Goal: Task Accomplishment & Management: Complete application form

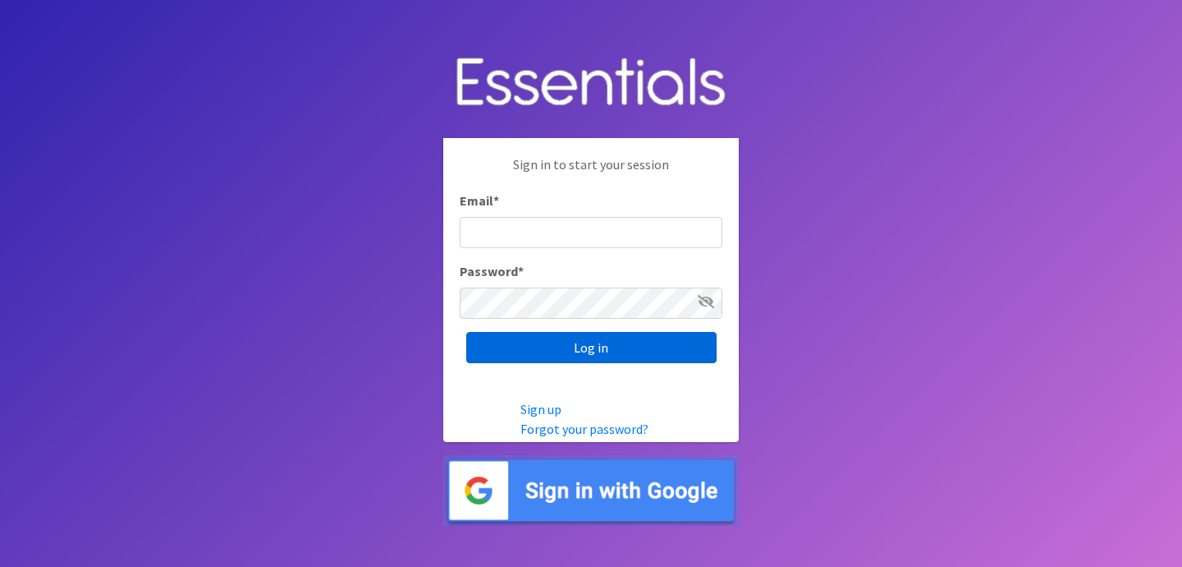
type input "[EMAIL_ADDRESS][DOMAIN_NAME]"
click at [627, 344] on input "Log in" at bounding box center [591, 347] width 250 height 31
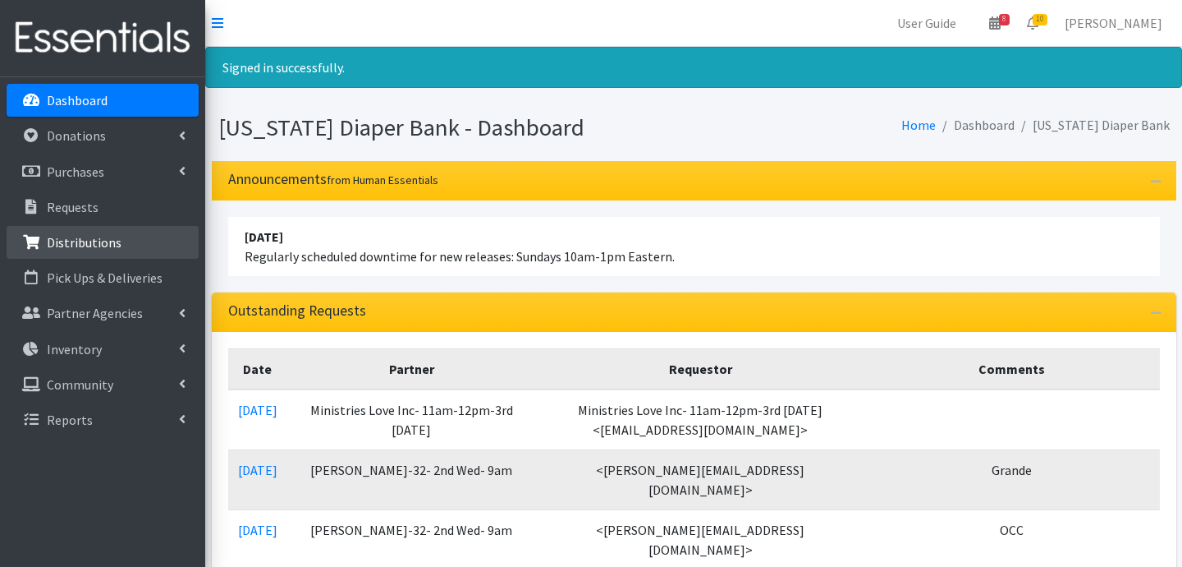
click at [84, 256] on link "Distributions" at bounding box center [103, 242] width 192 height 33
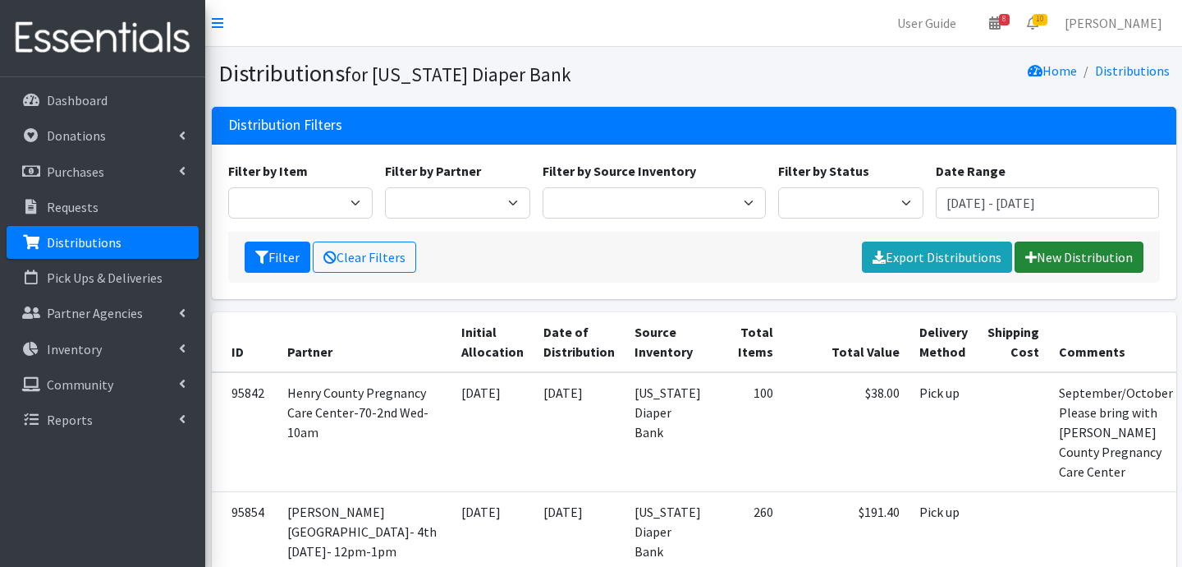
click at [1060, 269] on link "New Distribution" at bounding box center [1079, 256] width 129 height 31
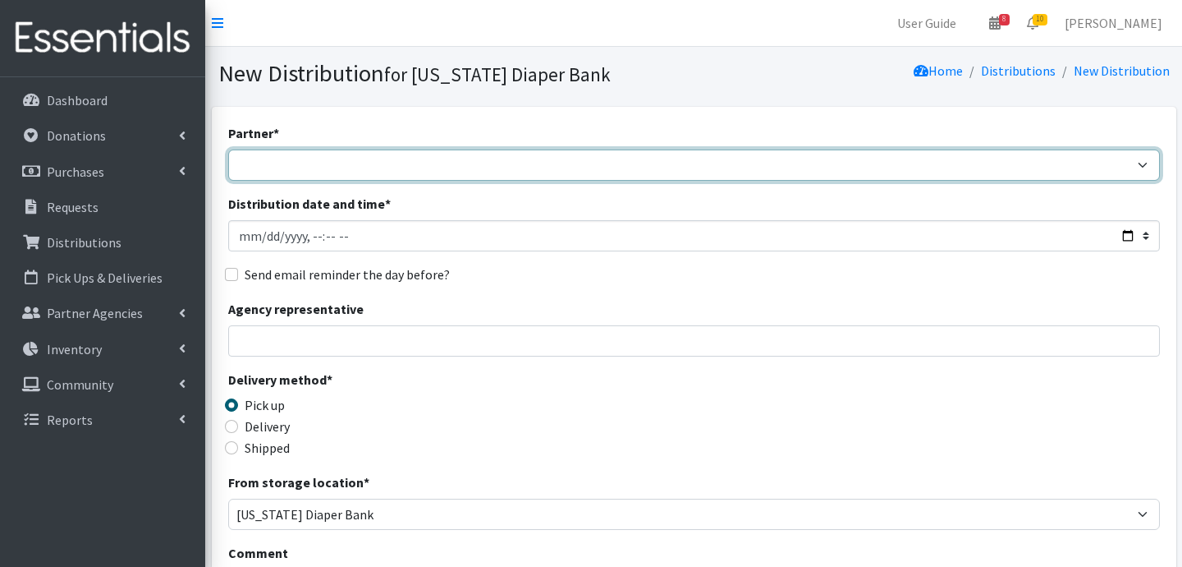
click at [241, 157] on select "ARC Boone and Hendricks County WIC Babies Basic Needs Northern Indiana Baby Ble…" at bounding box center [694, 164] width 932 height 31
select select "6407"
click at [228, 149] on select "ARC Boone and Hendricks County WIC Babies Basic Needs Northern Indiana Baby Ble…" at bounding box center [694, 164] width 932 height 31
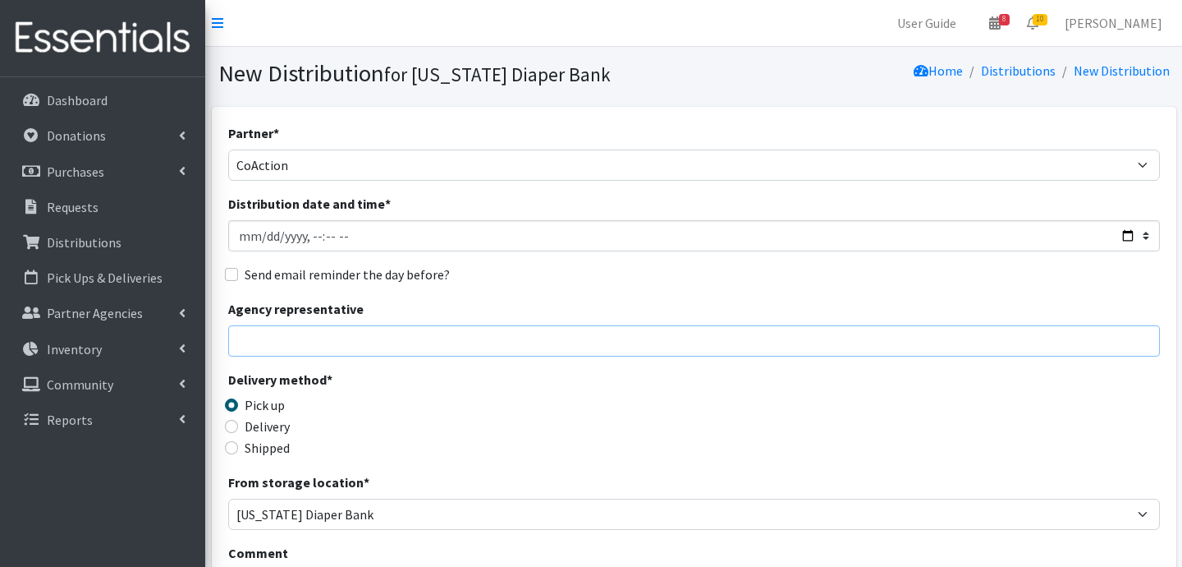
click at [333, 333] on input "Agency representative" at bounding box center [694, 340] width 932 height 31
type input "Jessica Taylor"
click at [235, 421] on input "Delivery" at bounding box center [231, 426] width 13 height 13
radio input "true"
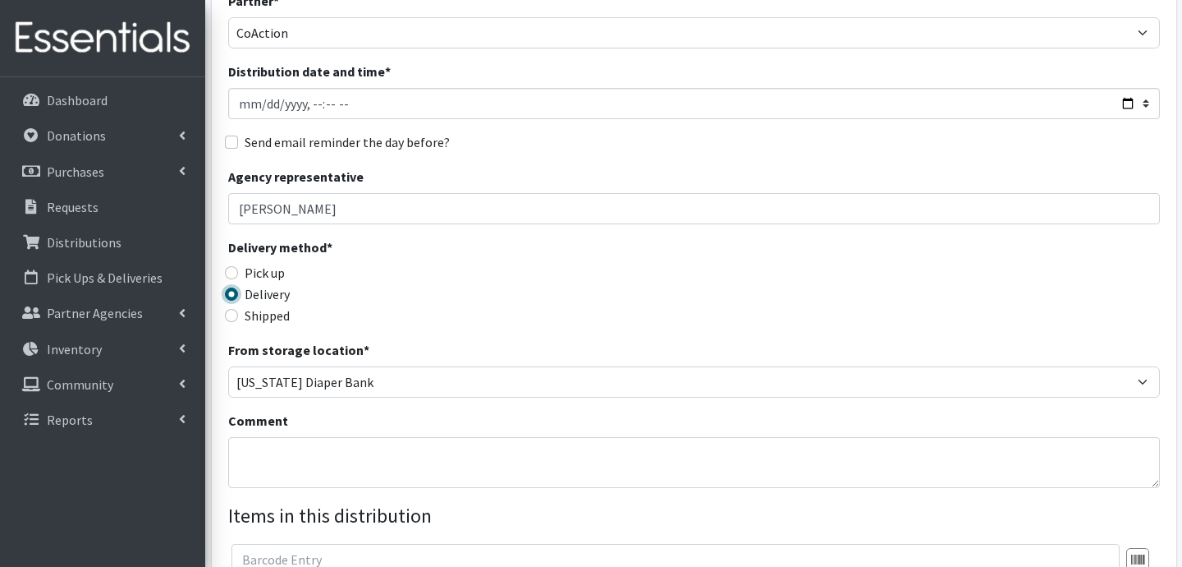
scroll to position [145, 0]
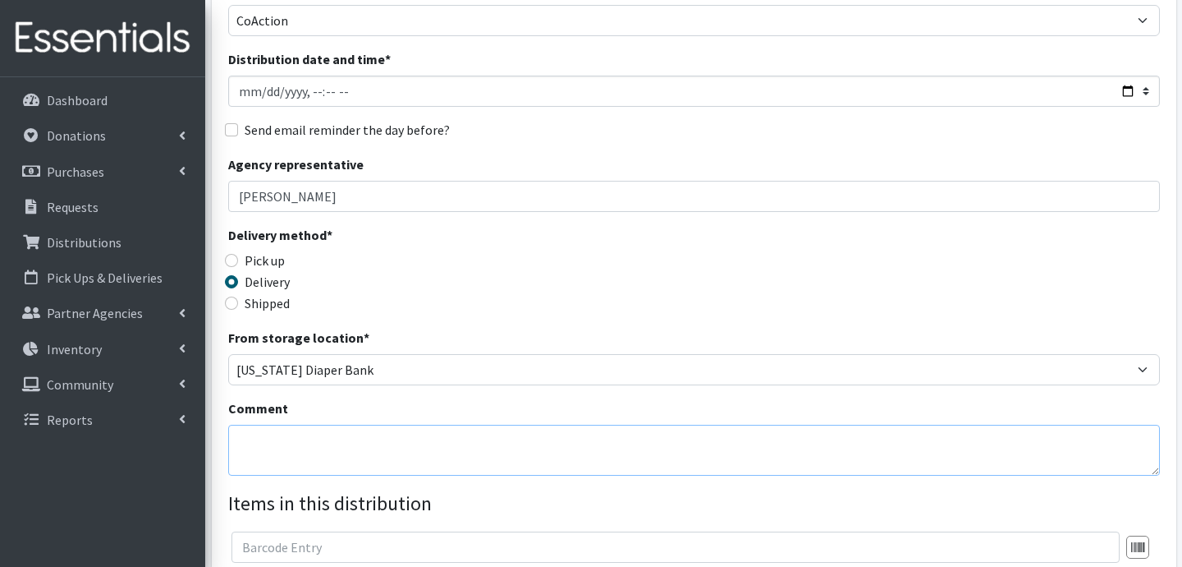
click at [411, 457] on textarea "Comment" at bounding box center [694, 450] width 932 height 51
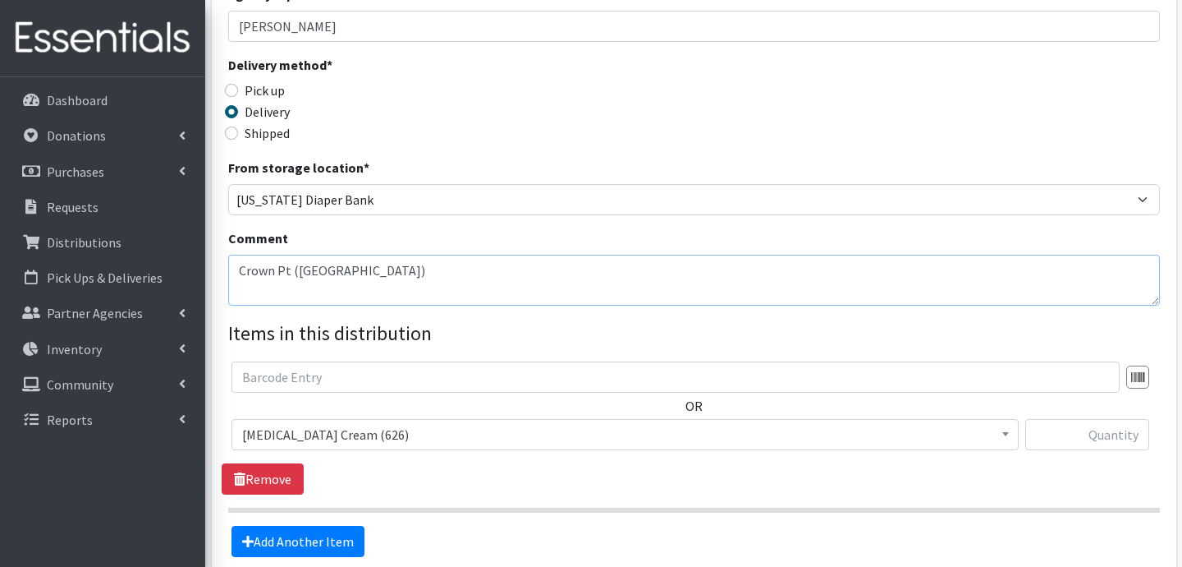
scroll to position [340, 0]
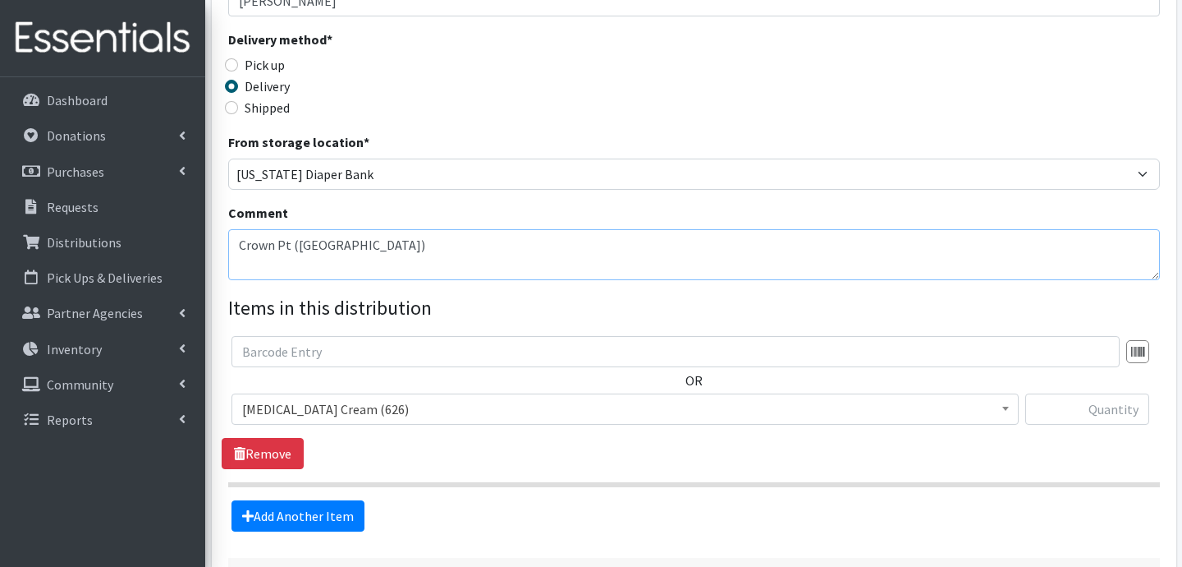
click at [240, 246] on textarea "Crown Pt (Merillville)" at bounding box center [694, 254] width 932 height 51
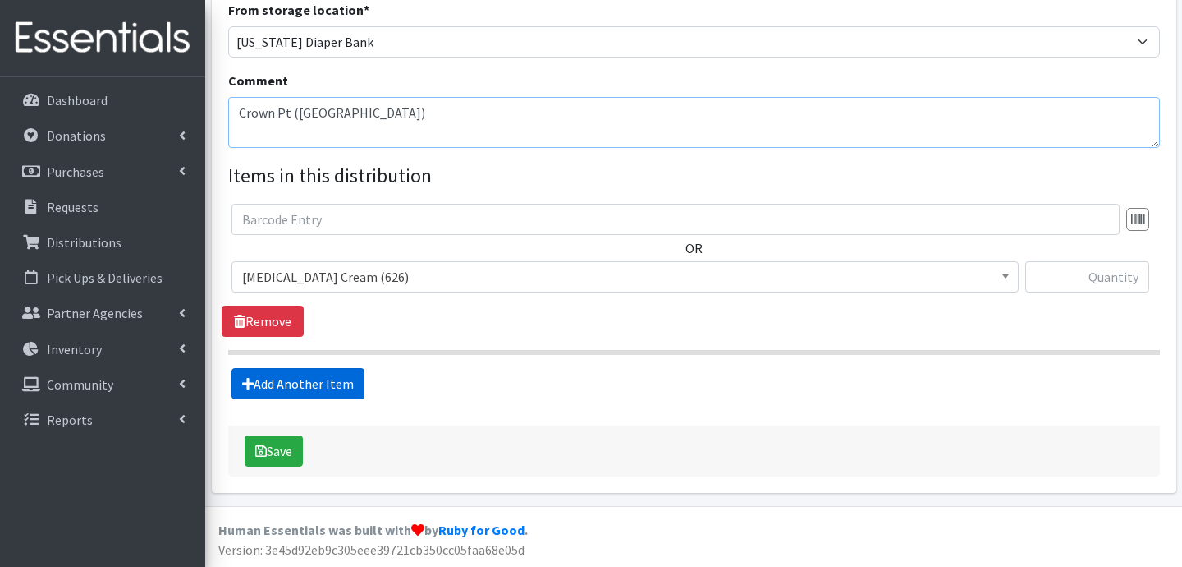
type textarea "Crown Pt (Merillville)"
click at [319, 389] on link "Add Another Item" at bounding box center [298, 383] width 133 height 31
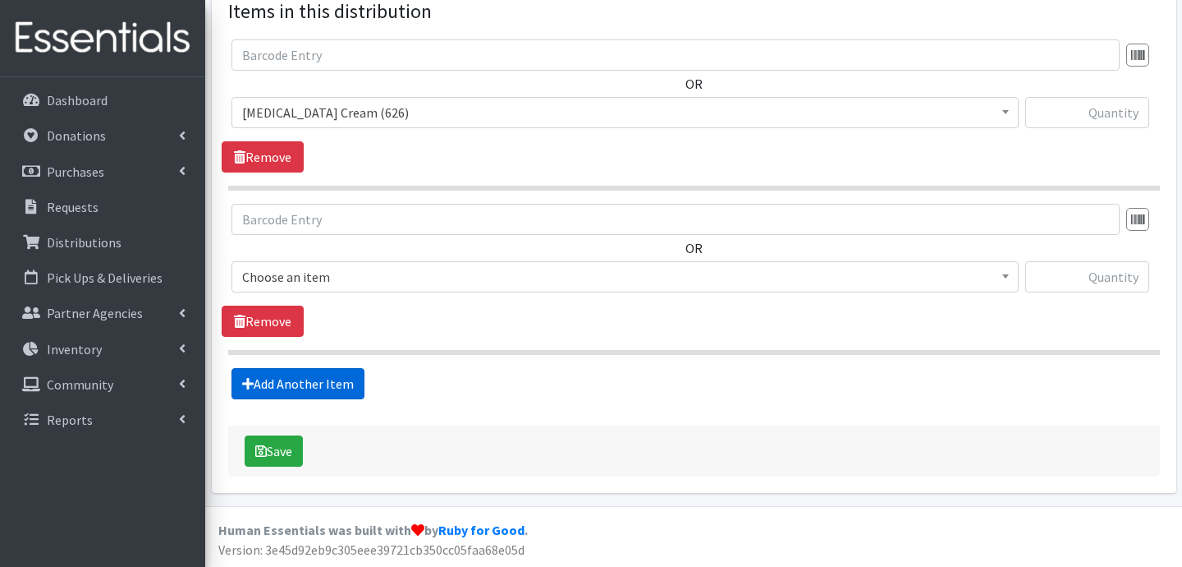
click at [317, 376] on link "Add Another Item" at bounding box center [298, 383] width 133 height 31
click at [318, 375] on link "Add Another Item" at bounding box center [298, 383] width 133 height 31
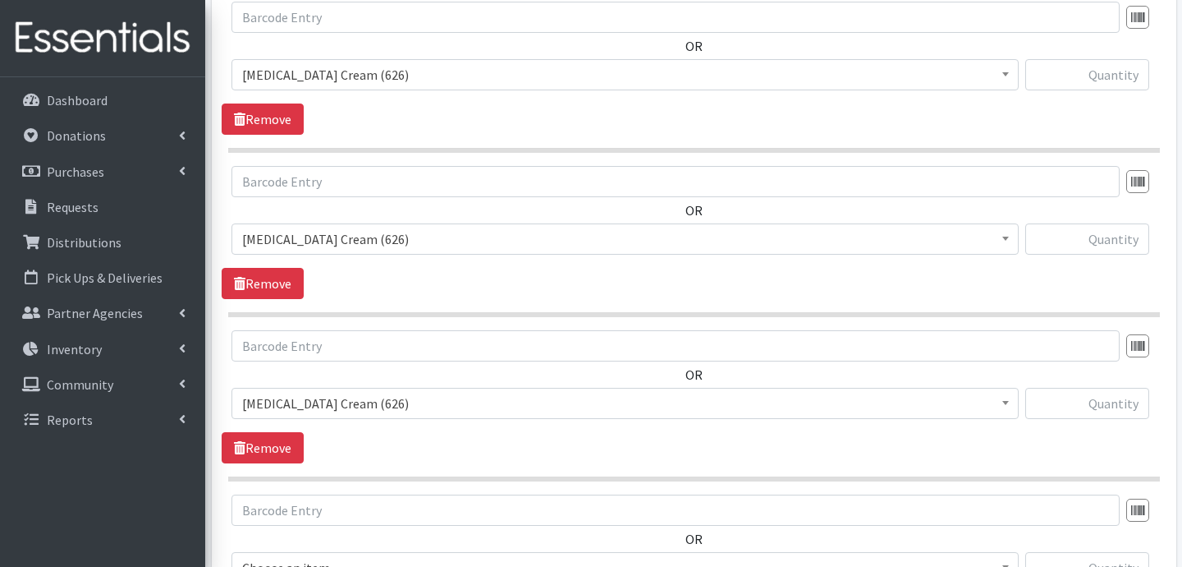
scroll to position [675, 0]
click at [371, 77] on span "Diaper Rash Cream (626)" at bounding box center [625, 73] width 766 height 23
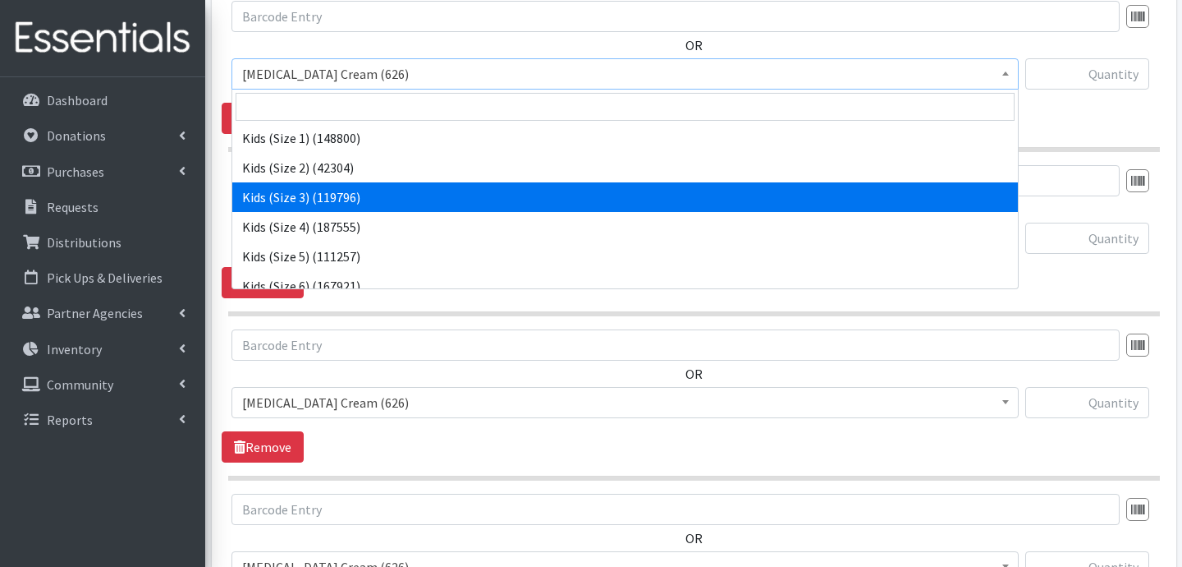
scroll to position [91, 0]
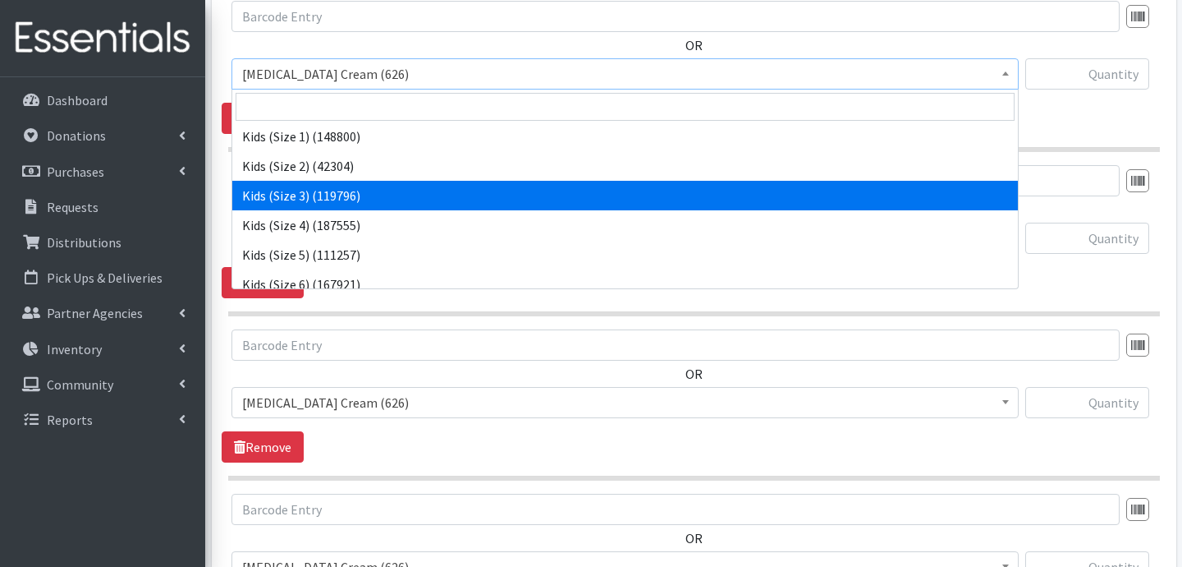
select select "3393"
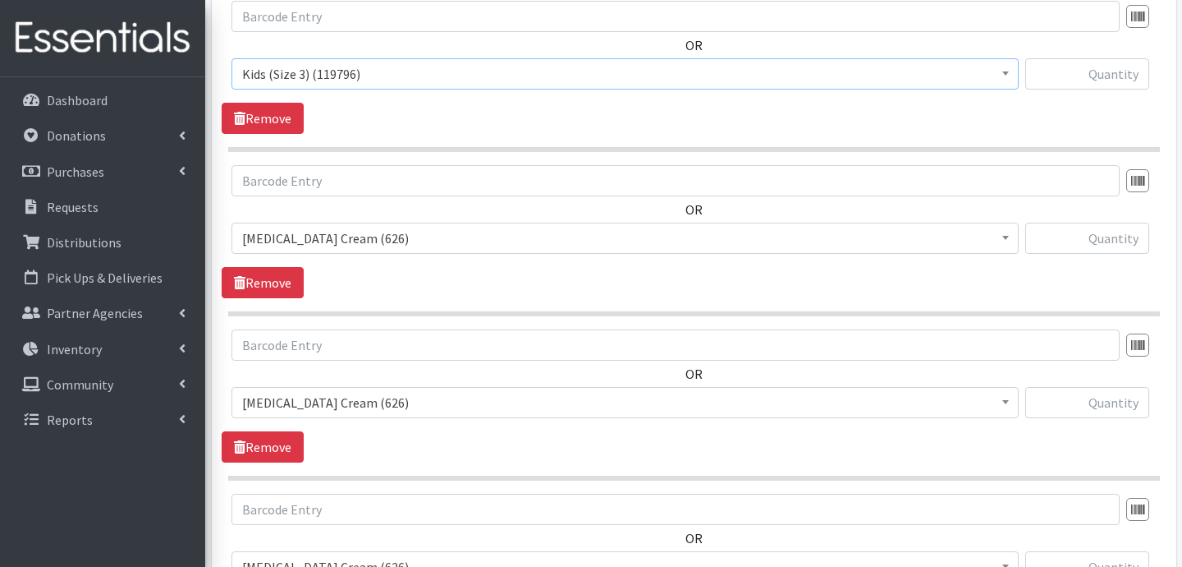
click at [321, 402] on span "Diaper Rash Cream (626)" at bounding box center [625, 402] width 766 height 23
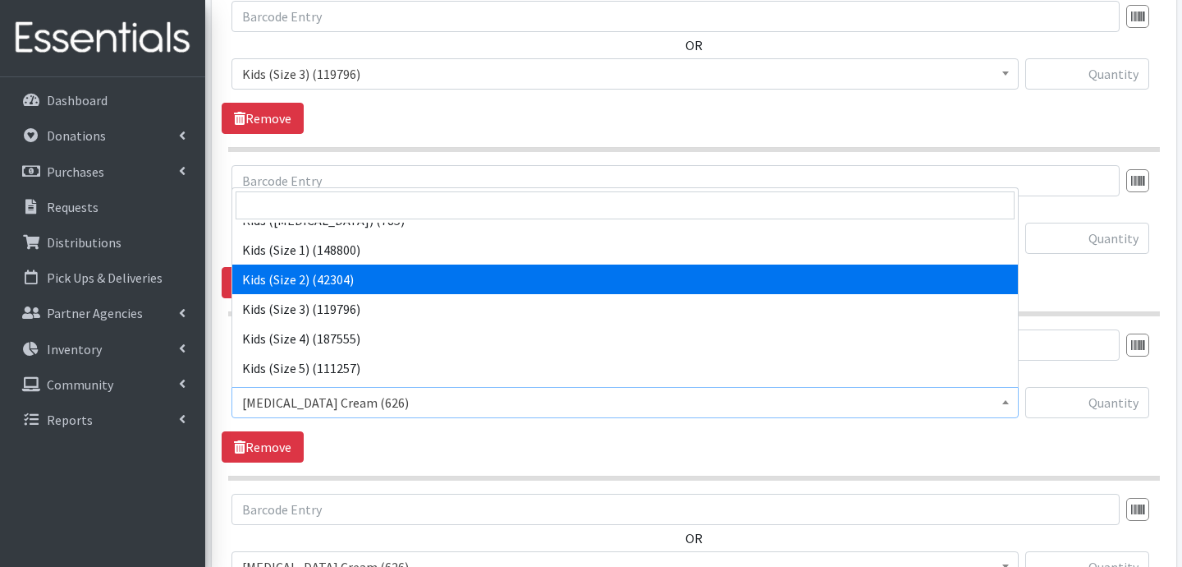
scroll to position [81, 0]
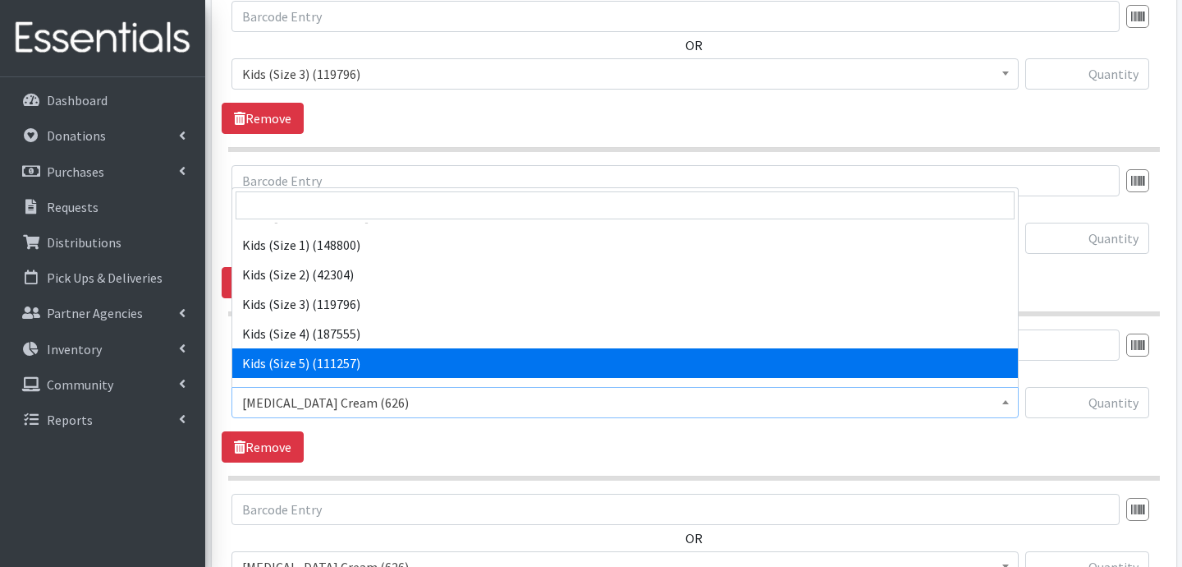
select select "3407"
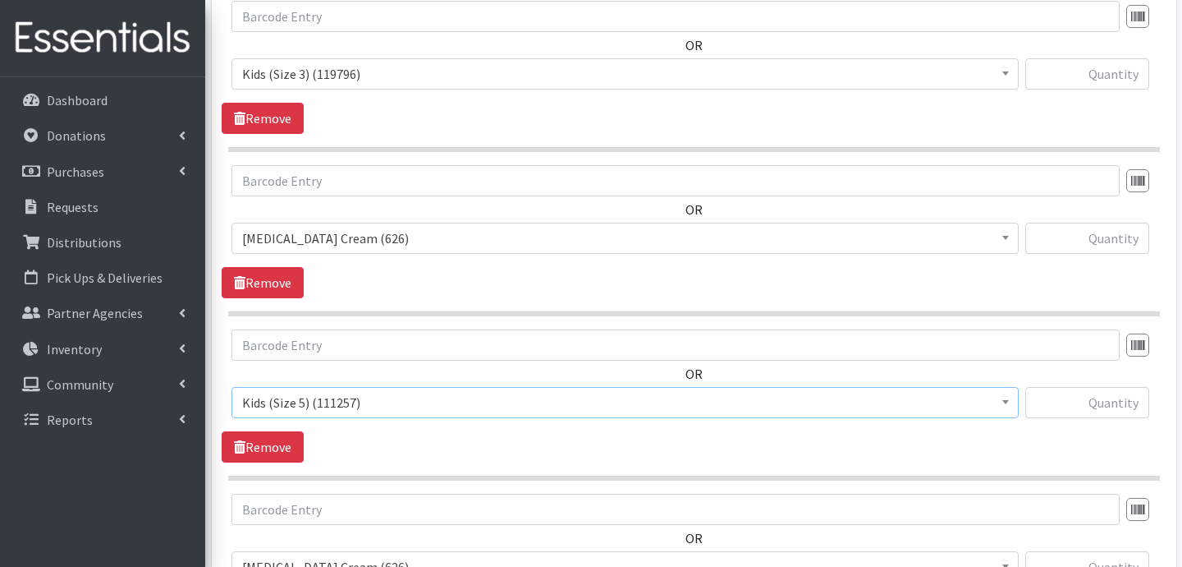
click at [356, 237] on span "Diaper Rash Cream (626)" at bounding box center [625, 238] width 766 height 23
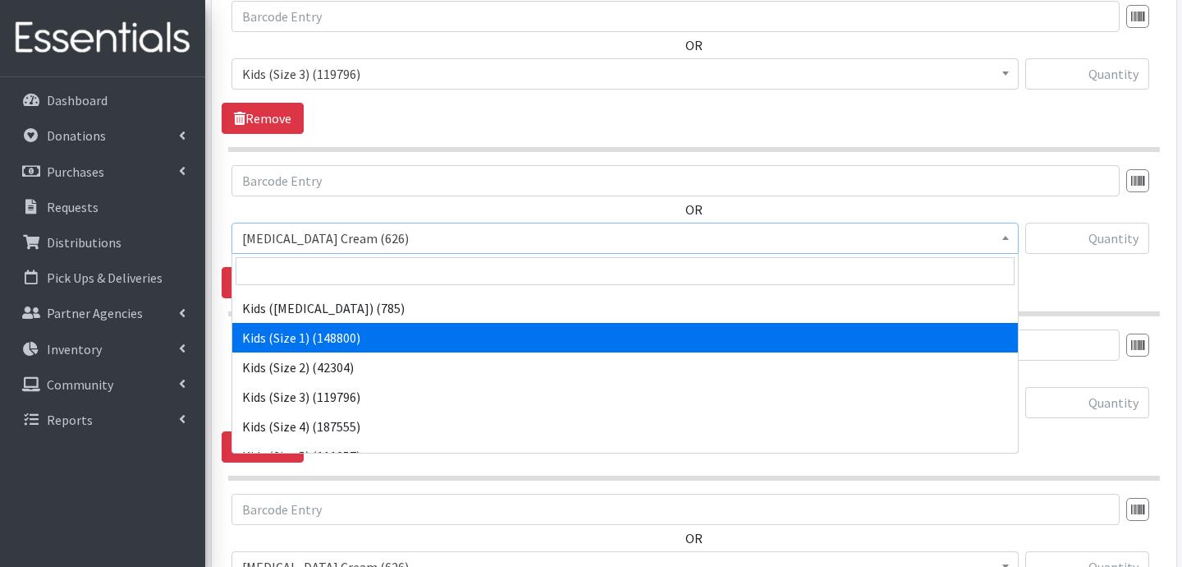
scroll to position [67, 0]
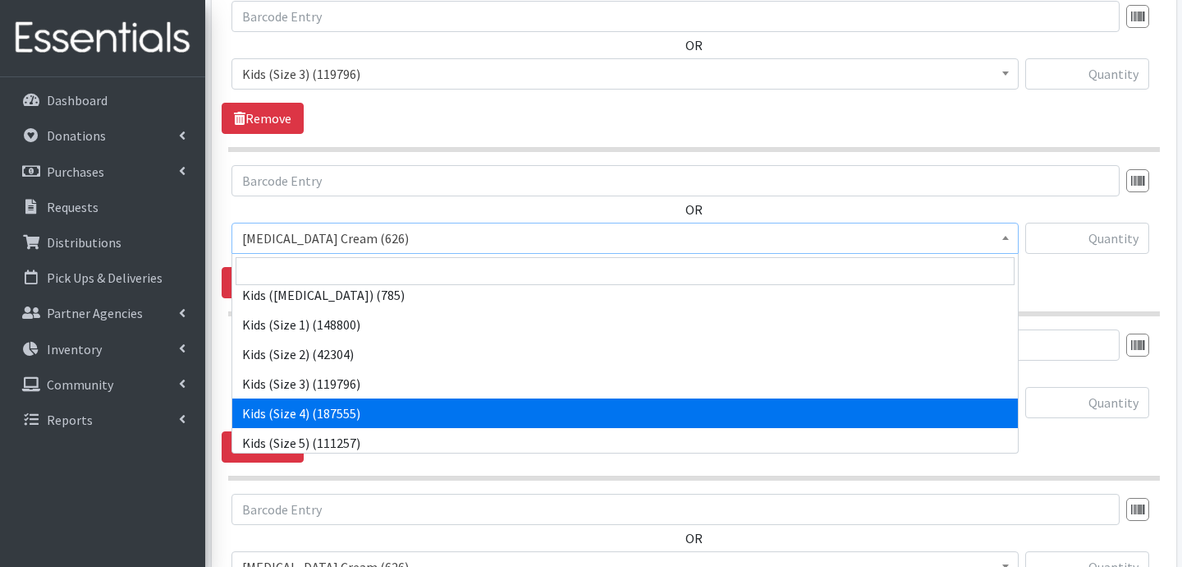
select select "3394"
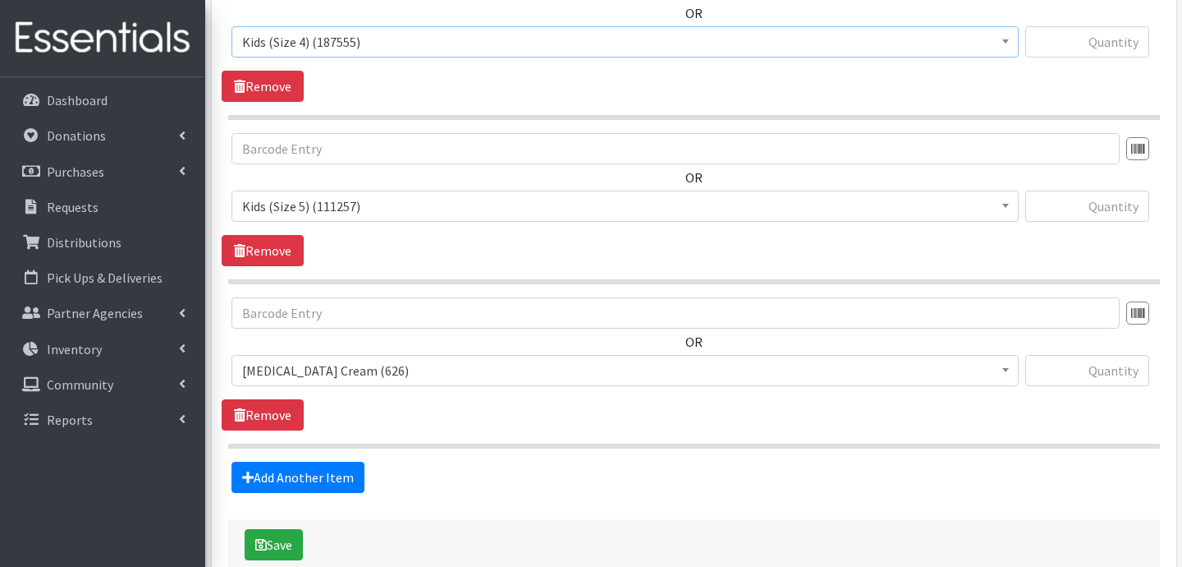
scroll to position [874, 0]
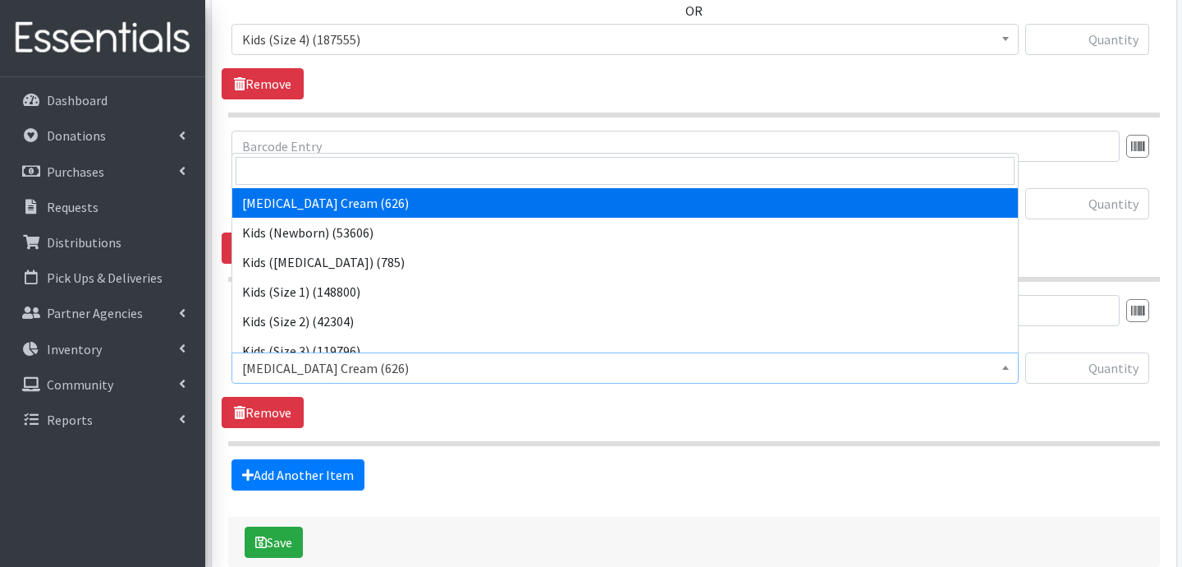
click at [313, 366] on span "Diaper Rash Cream (626)" at bounding box center [625, 367] width 766 height 23
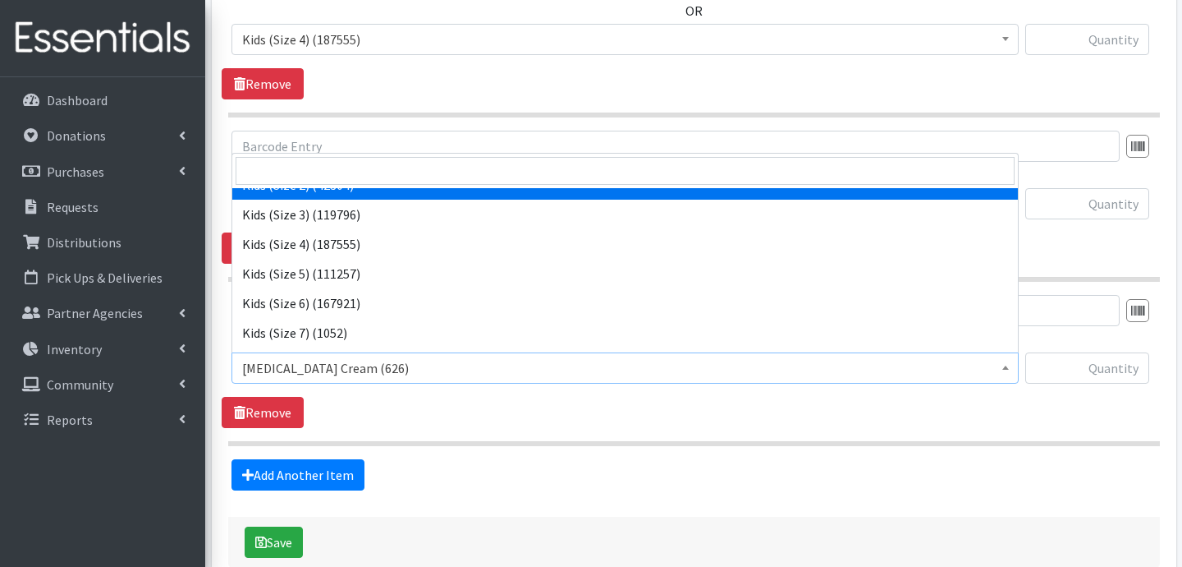
scroll to position [138, 0]
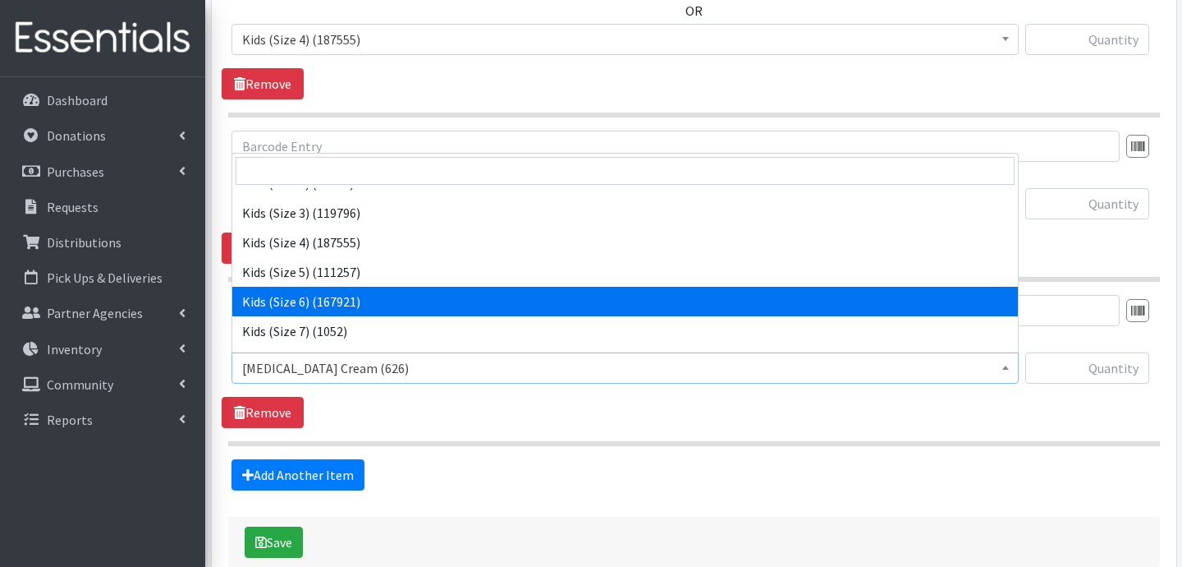
select select "3419"
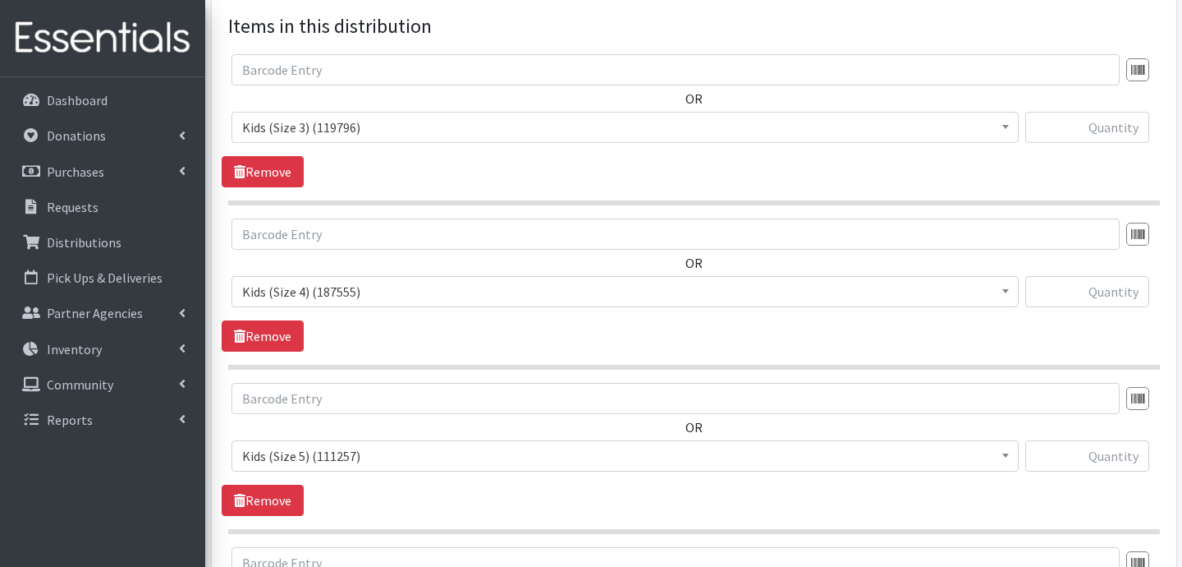
scroll to position [621, 0]
click at [1112, 132] on input "text" at bounding box center [1088, 128] width 124 height 31
type input "3800"
click at [1106, 296] on input "text" at bounding box center [1088, 292] width 124 height 31
type input "3000"
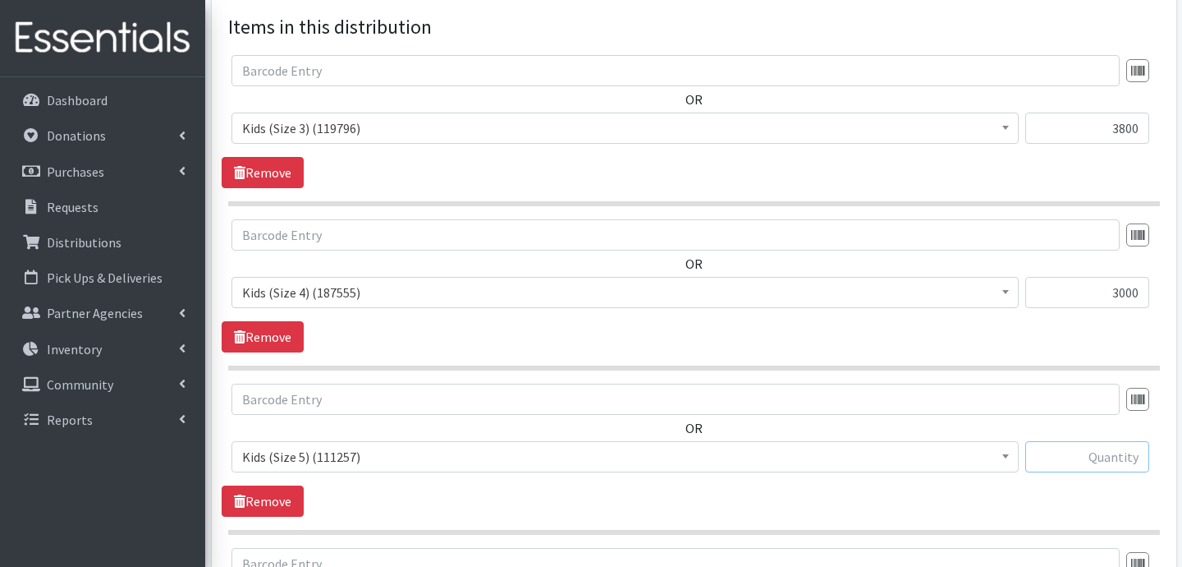
click at [1104, 461] on input "text" at bounding box center [1088, 456] width 124 height 31
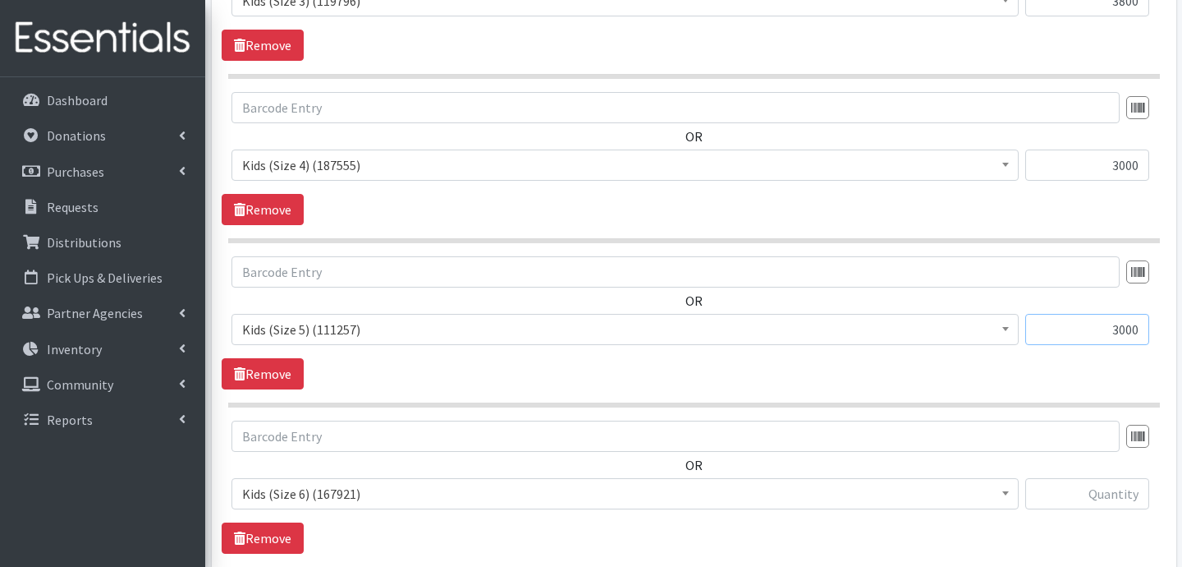
scroll to position [749, 0]
type input "3000"
click at [1107, 503] on input "text" at bounding box center [1088, 492] width 124 height 31
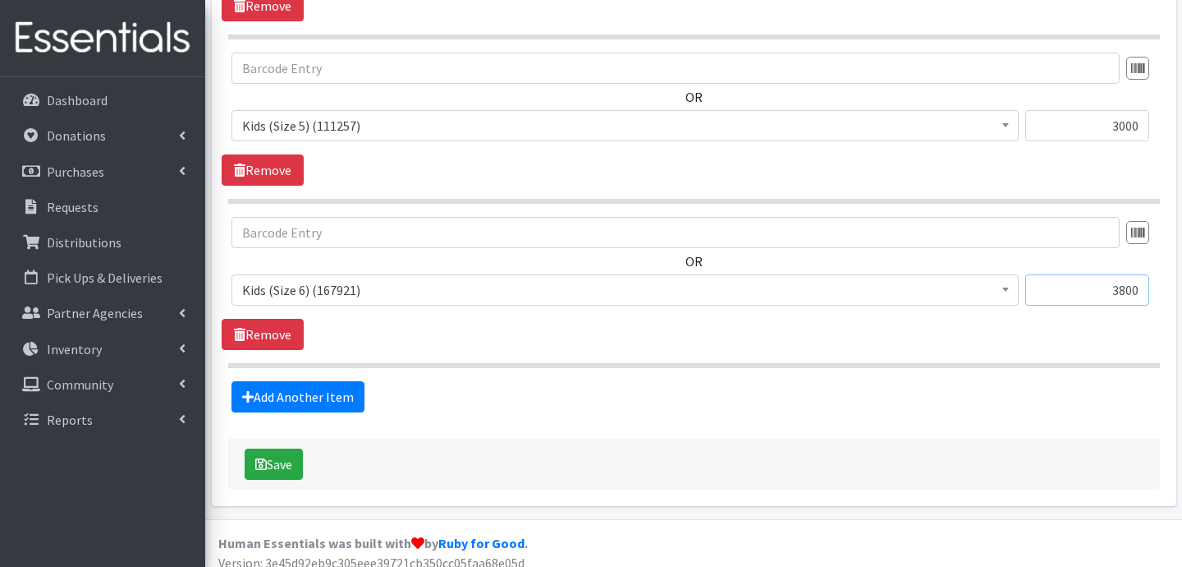
scroll to position [965, 0]
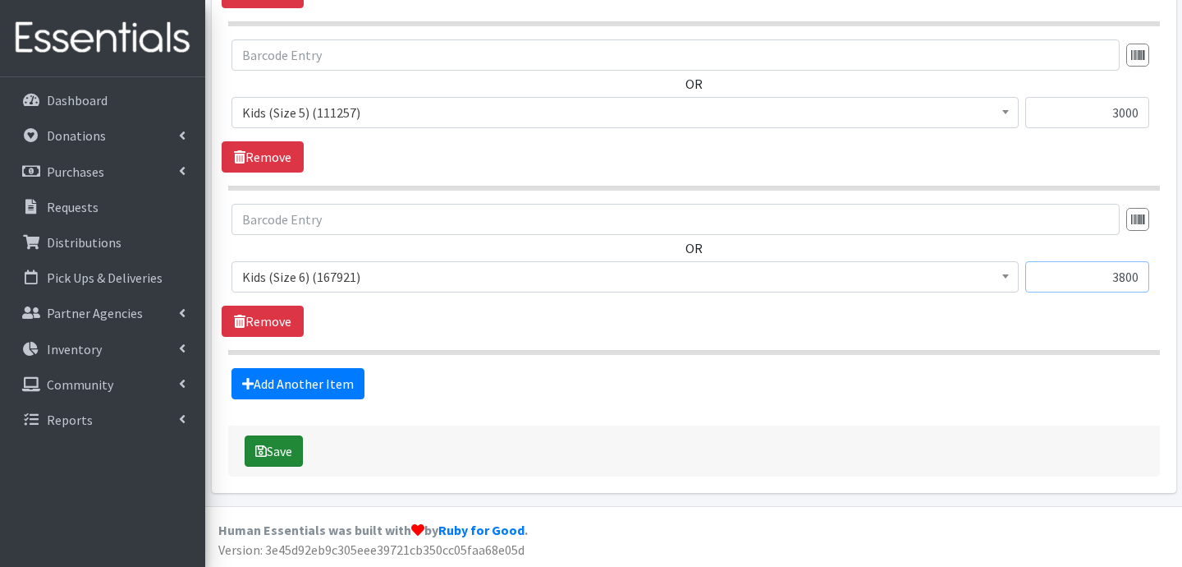
type input "3800"
click at [284, 450] on button "Save" at bounding box center [274, 450] width 58 height 31
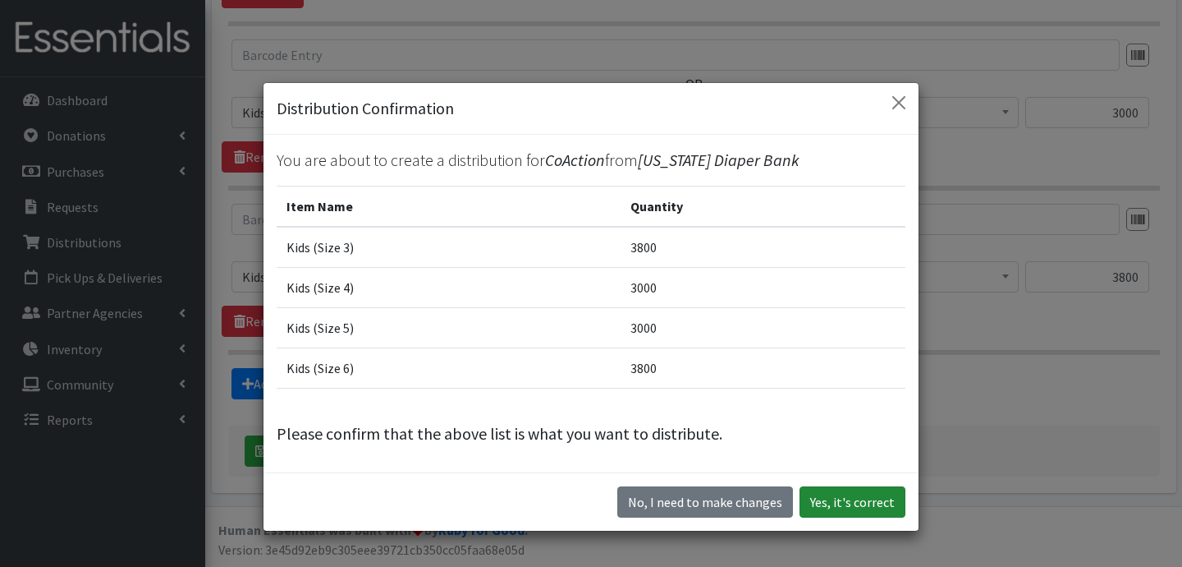
click at [842, 494] on button "Yes, it's correct" at bounding box center [853, 501] width 106 height 31
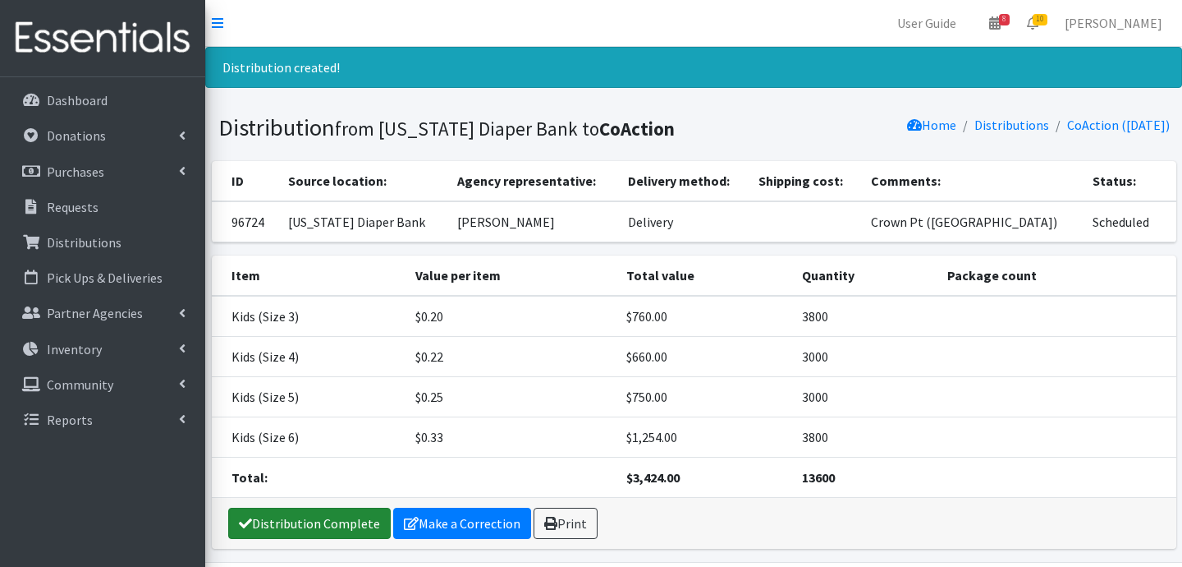
click at [305, 532] on link "Distribution Complete" at bounding box center [309, 522] width 163 height 31
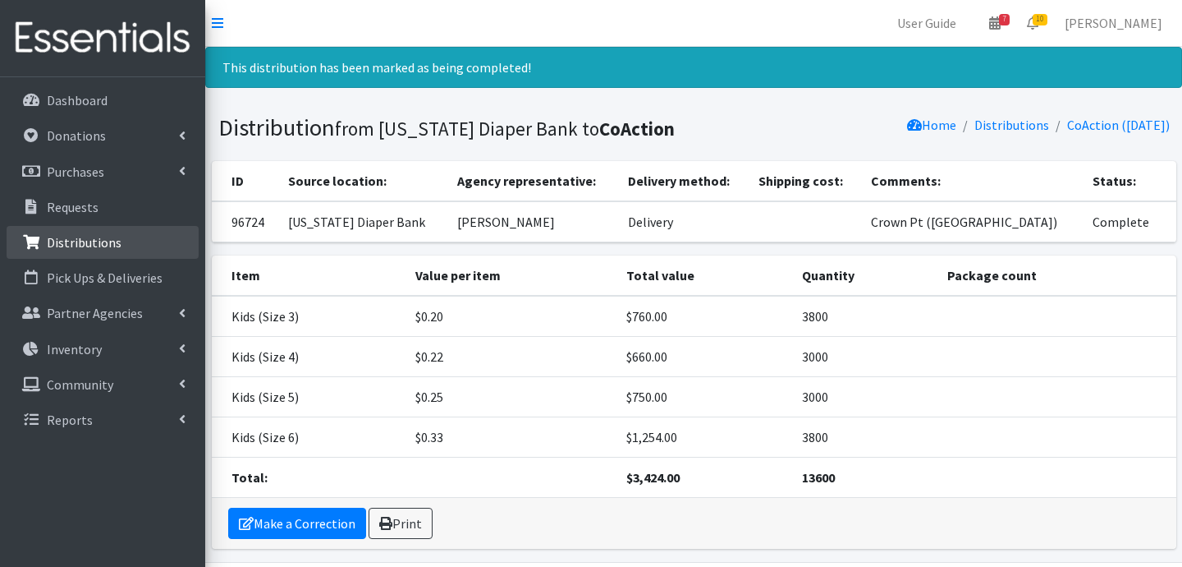
click at [119, 228] on link "Distributions" at bounding box center [103, 242] width 192 height 33
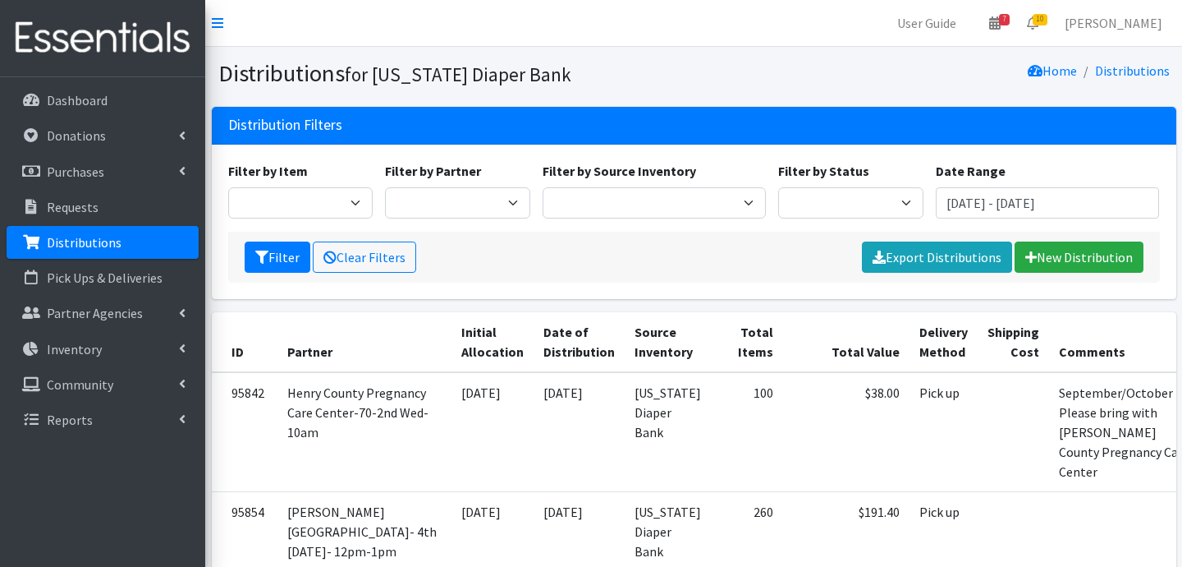
click at [1061, 240] on div "Filter Clear Filters Export Distributions New Distribution" at bounding box center [694, 257] width 932 height 51
click at [1060, 246] on link "New Distribution" at bounding box center [1079, 256] width 129 height 31
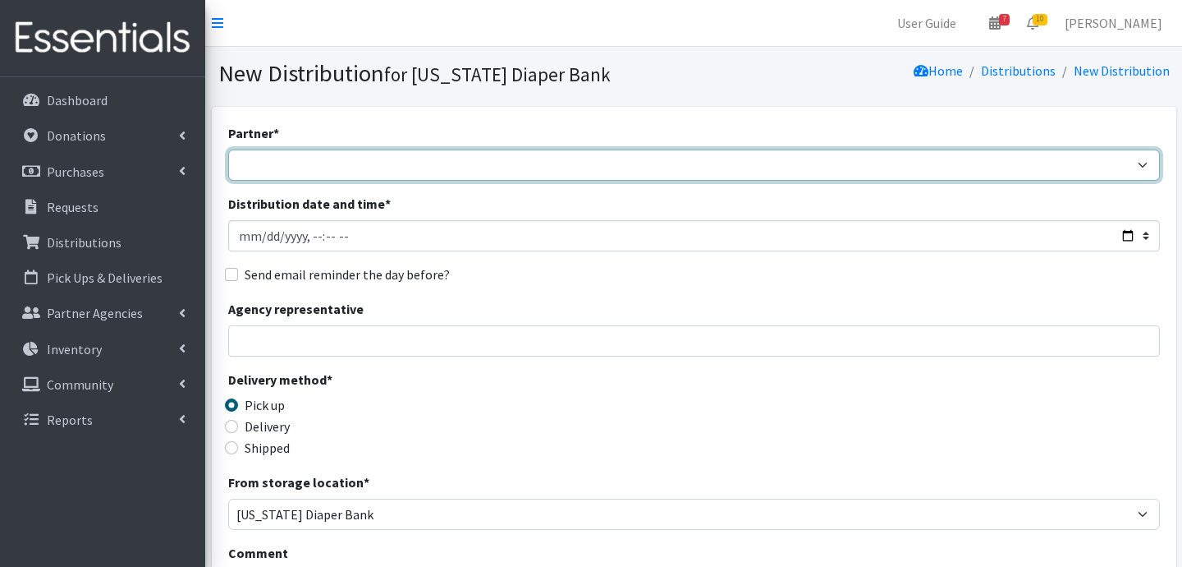
click at [652, 168] on select "ARC [PERSON_NAME] and [GEOGRAPHIC_DATA] [GEOGRAPHIC_DATA] Babies Basic Needs No…" at bounding box center [694, 164] width 932 height 31
select select "6407"
click at [228, 149] on select "ARC [PERSON_NAME] and [GEOGRAPHIC_DATA] [GEOGRAPHIC_DATA] Babies Basic Needs No…" at bounding box center [694, 164] width 932 height 31
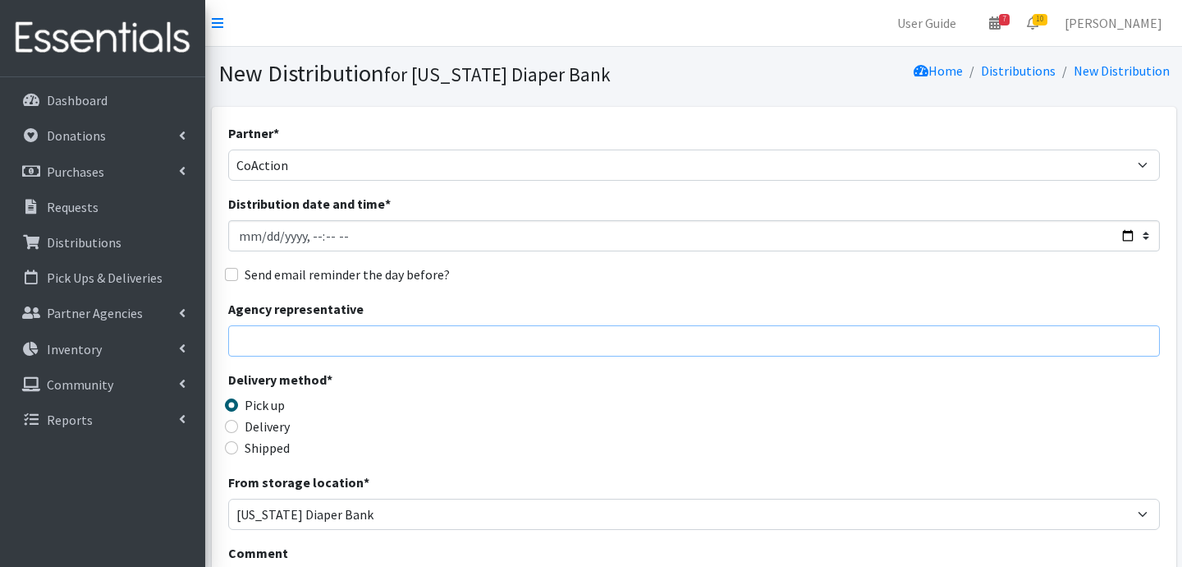
click at [380, 347] on input "Agency representative" at bounding box center [694, 340] width 932 height 31
type input "Jessica Taylor"
click at [231, 430] on input "Delivery" at bounding box center [231, 426] width 13 height 13
radio input "true"
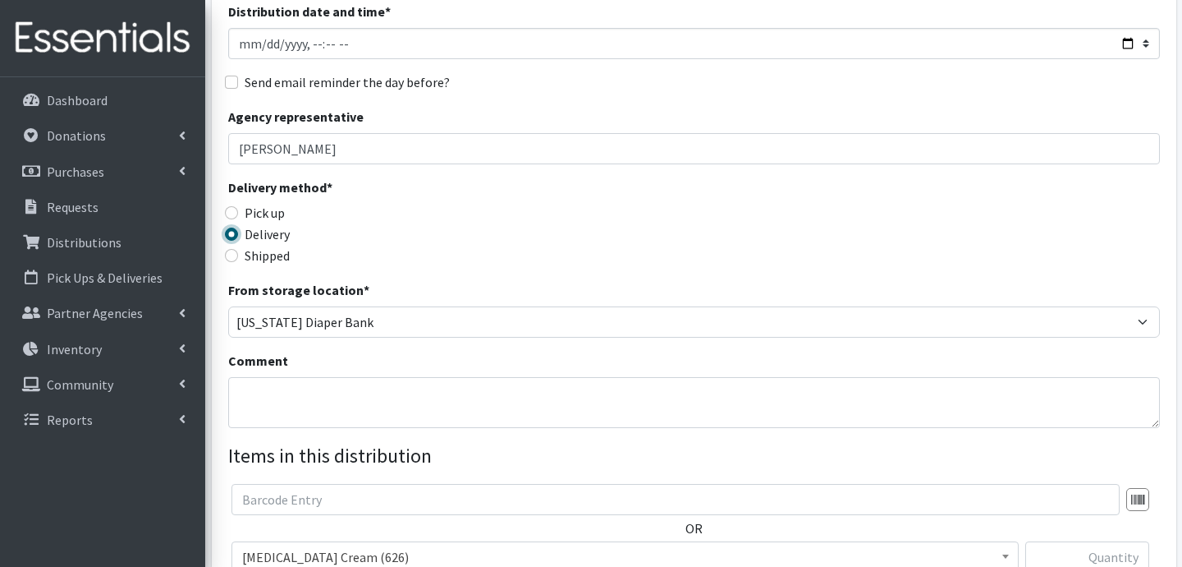
scroll to position [233, 0]
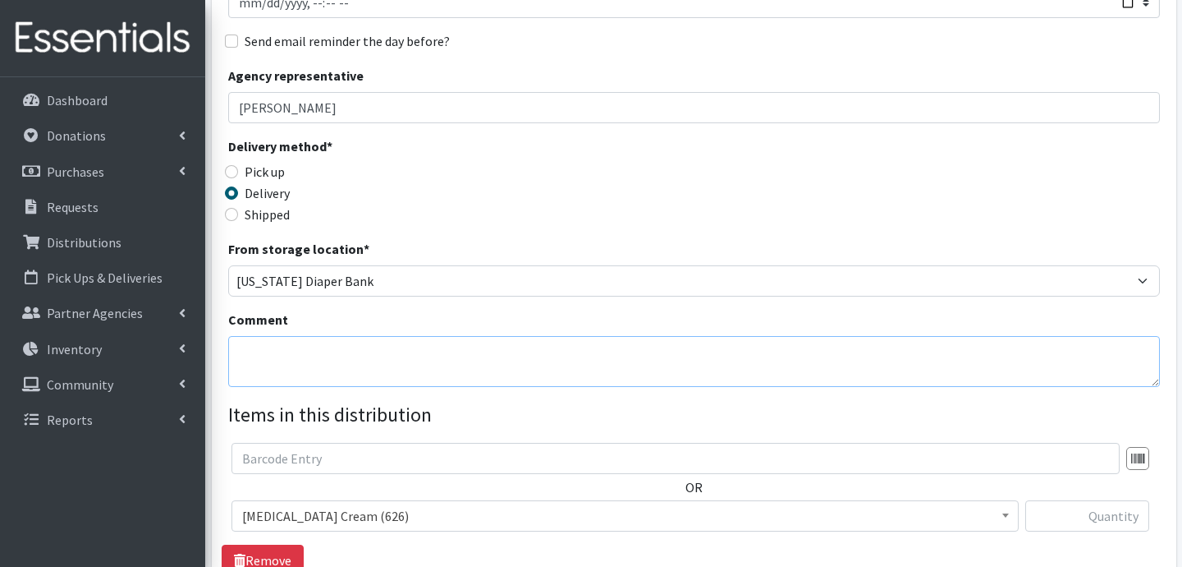
click at [393, 360] on textarea "Comment" at bounding box center [694, 361] width 932 height 51
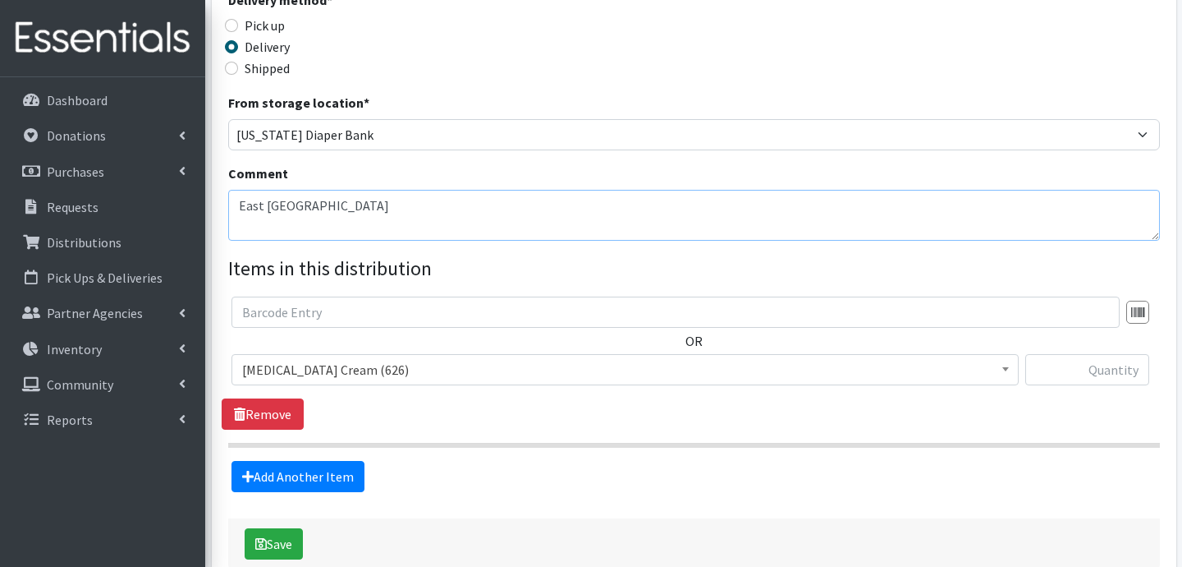
scroll to position [472, 0]
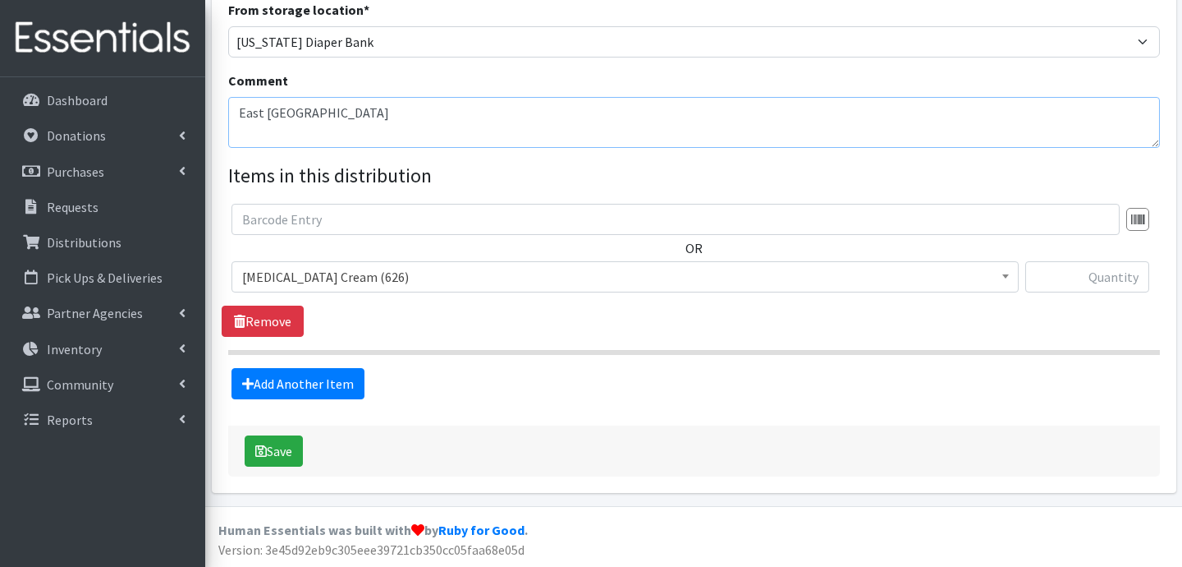
type textarea "East Chicago"
click at [392, 269] on span "Diaper Rash Cream (626)" at bounding box center [625, 276] width 766 height 23
click at [315, 281] on span "Kids (Size 1) (148800)" at bounding box center [625, 276] width 766 height 23
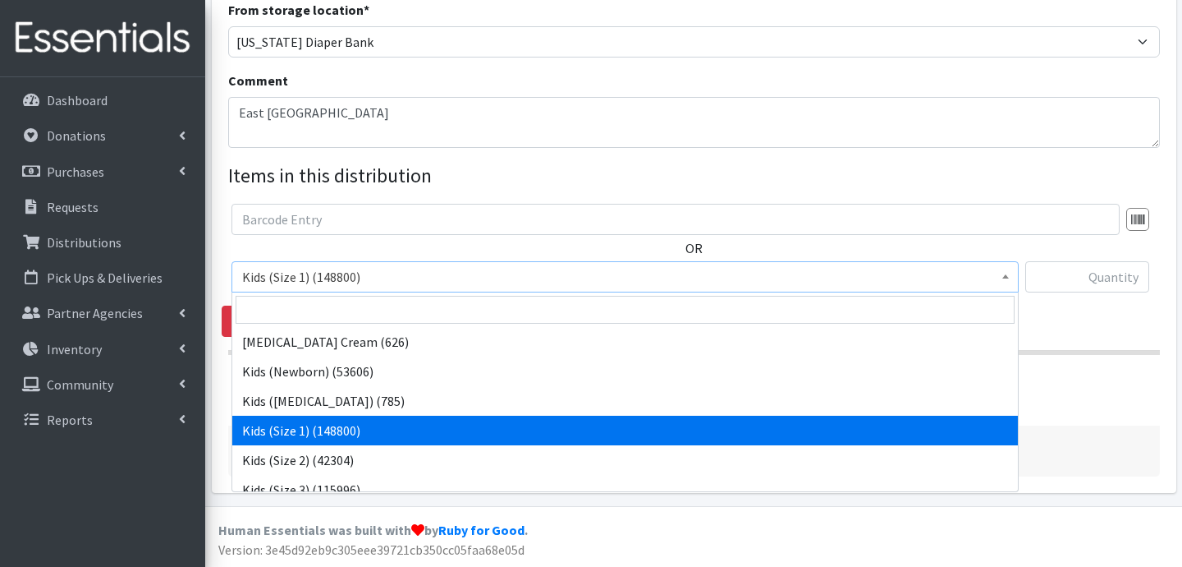
scroll to position [80, 0]
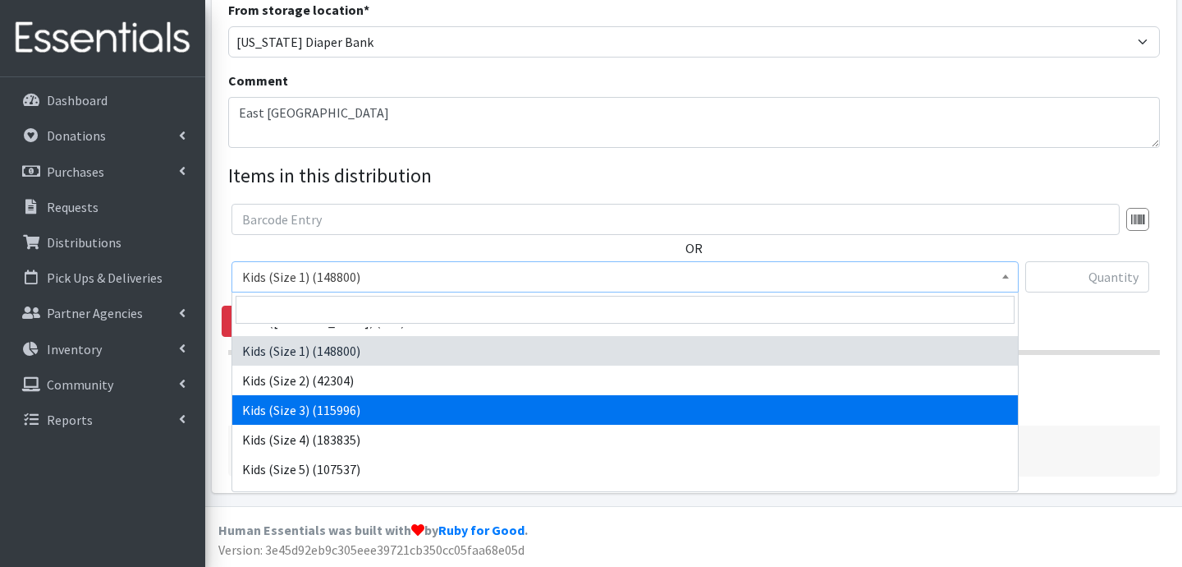
select select "3393"
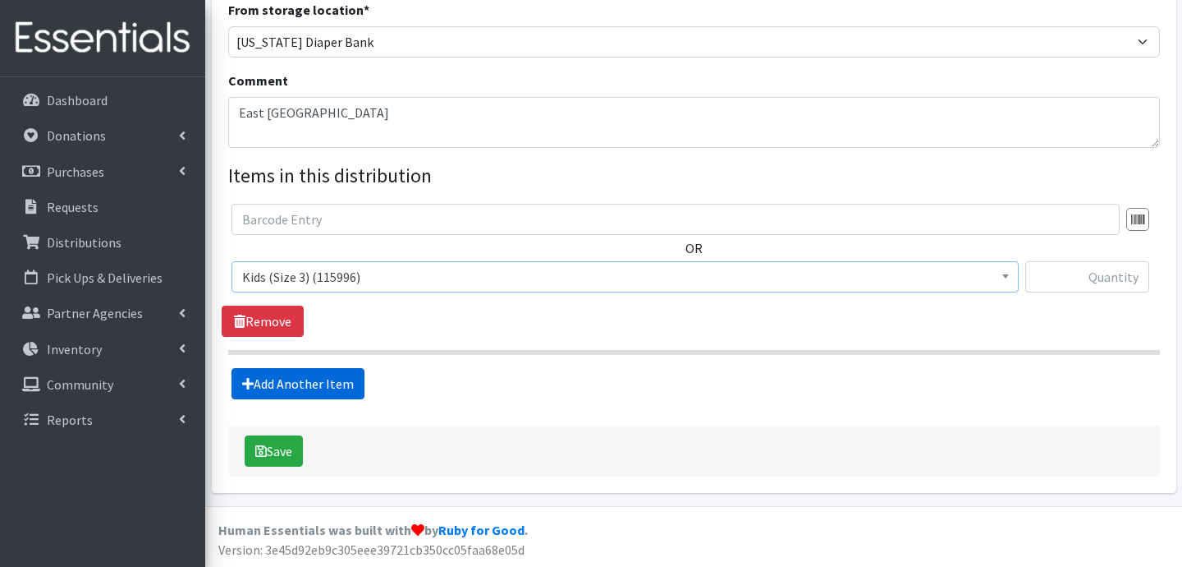
click at [313, 379] on link "Add Another Item" at bounding box center [298, 383] width 133 height 31
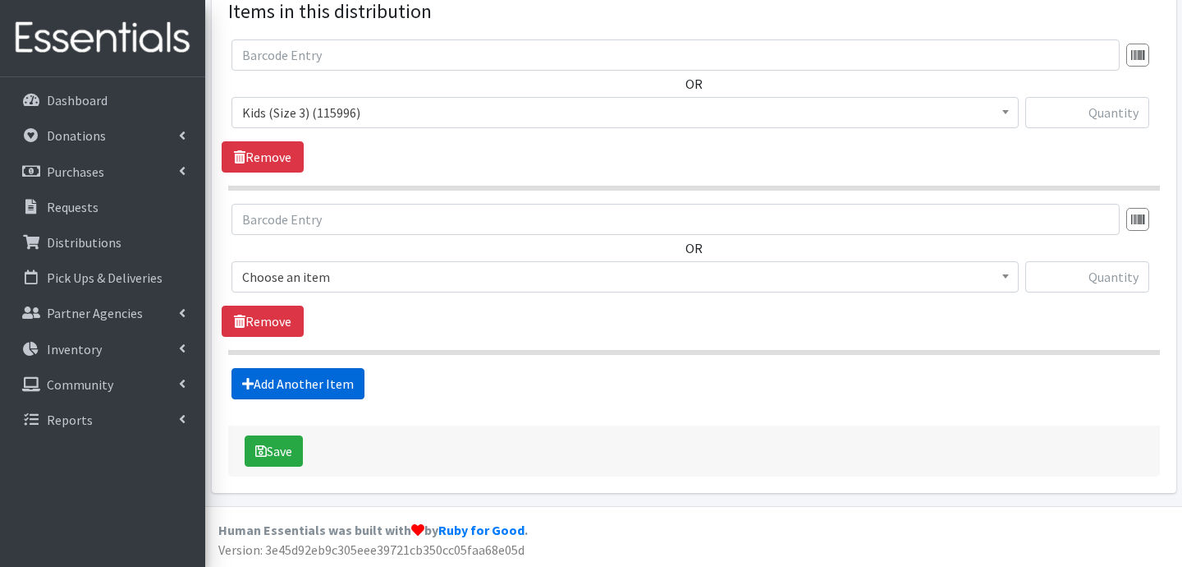
click at [315, 383] on link "Add Another Item" at bounding box center [298, 383] width 133 height 31
click at [313, 395] on link "Add Another Item" at bounding box center [298, 383] width 133 height 31
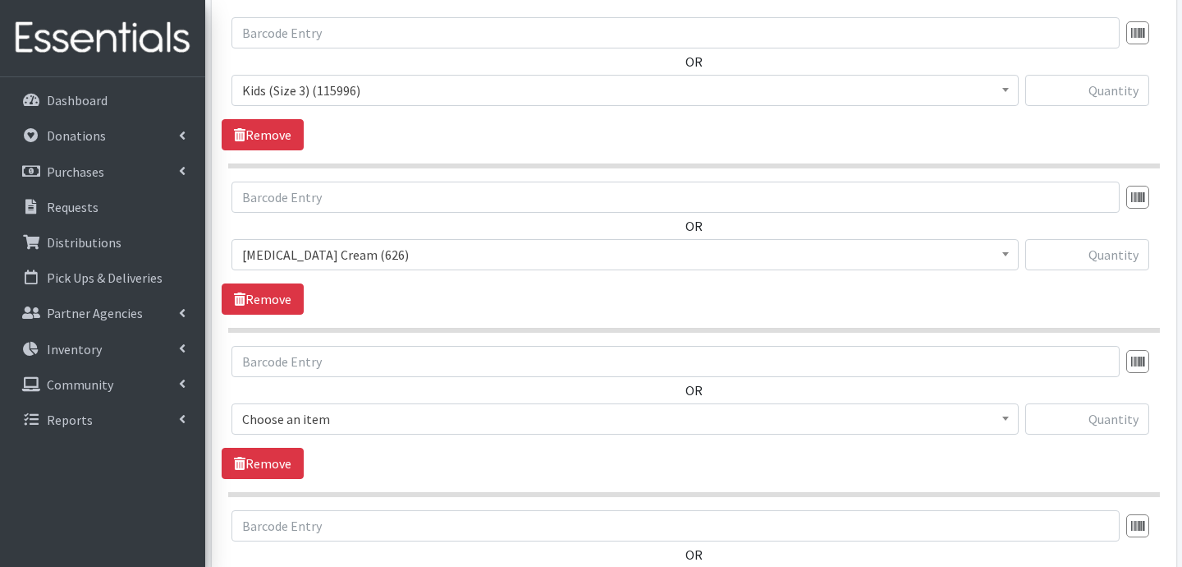
scroll to position [621, 0]
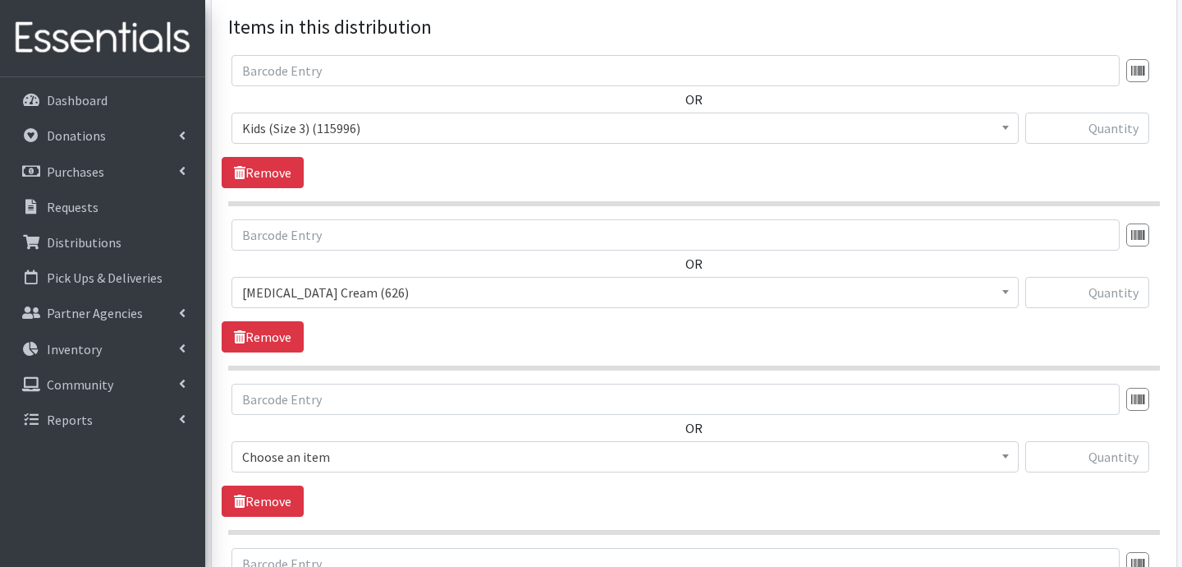
click at [411, 292] on span "Diaper Rash Cream (626)" at bounding box center [625, 292] width 766 height 23
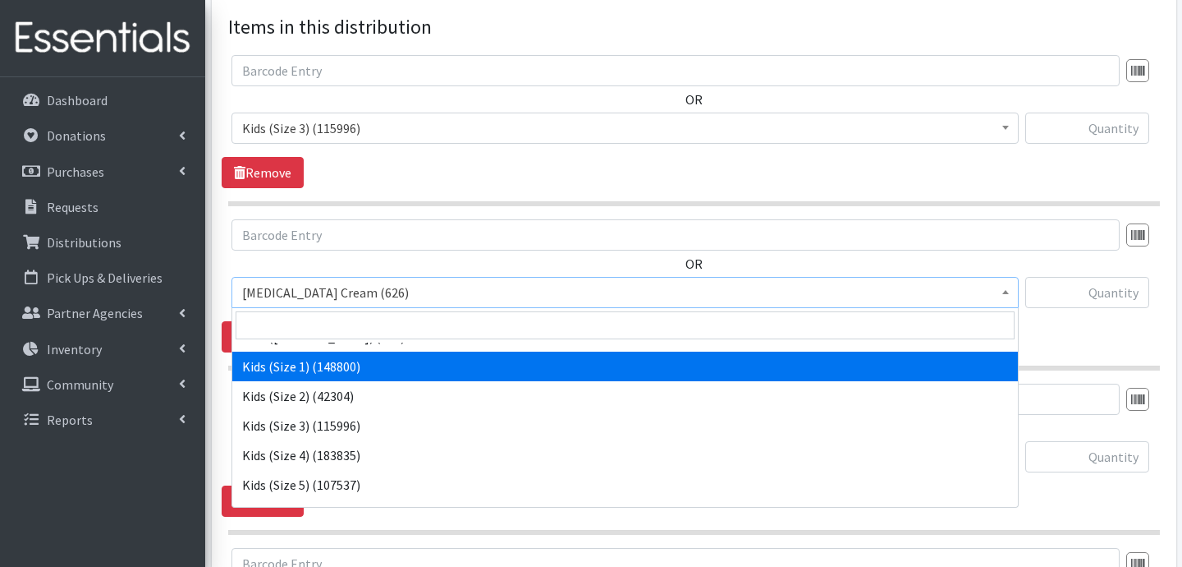
scroll to position [82, 0]
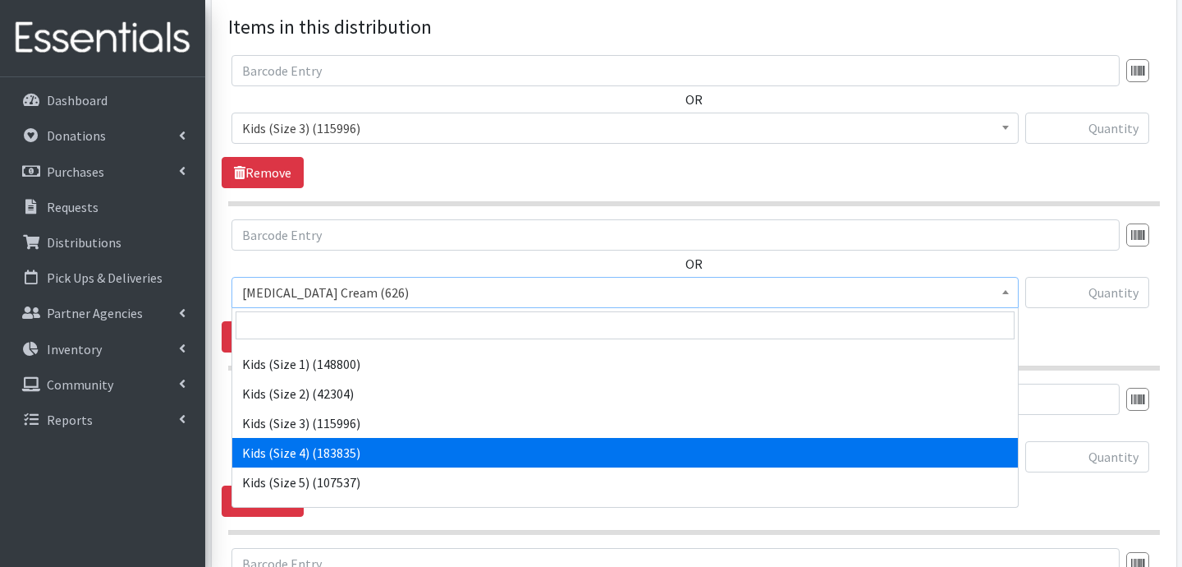
select select "3394"
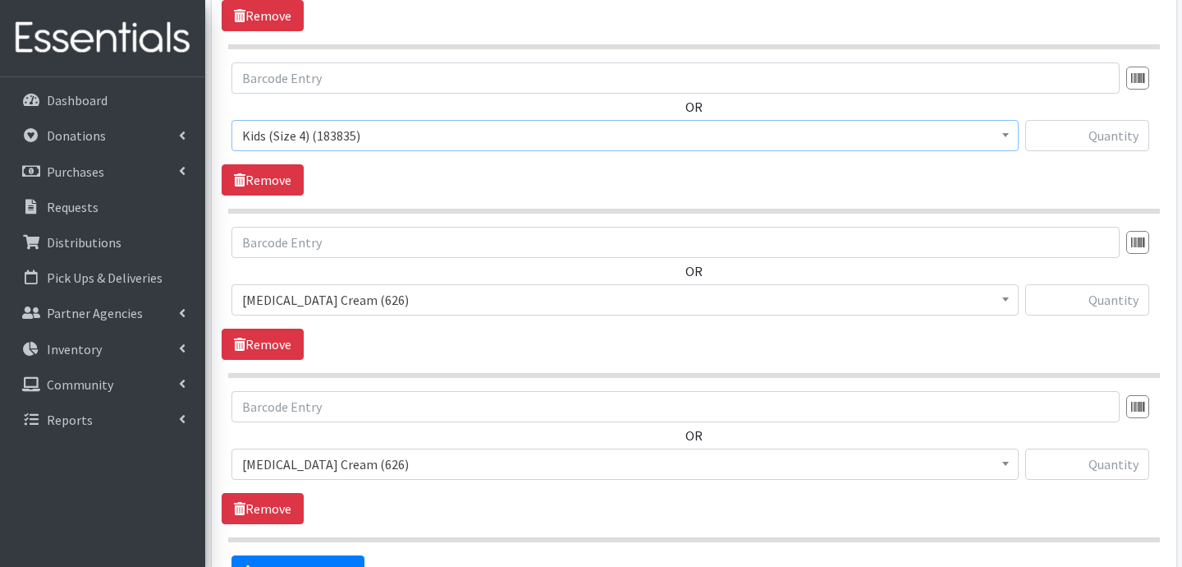
scroll to position [795, 0]
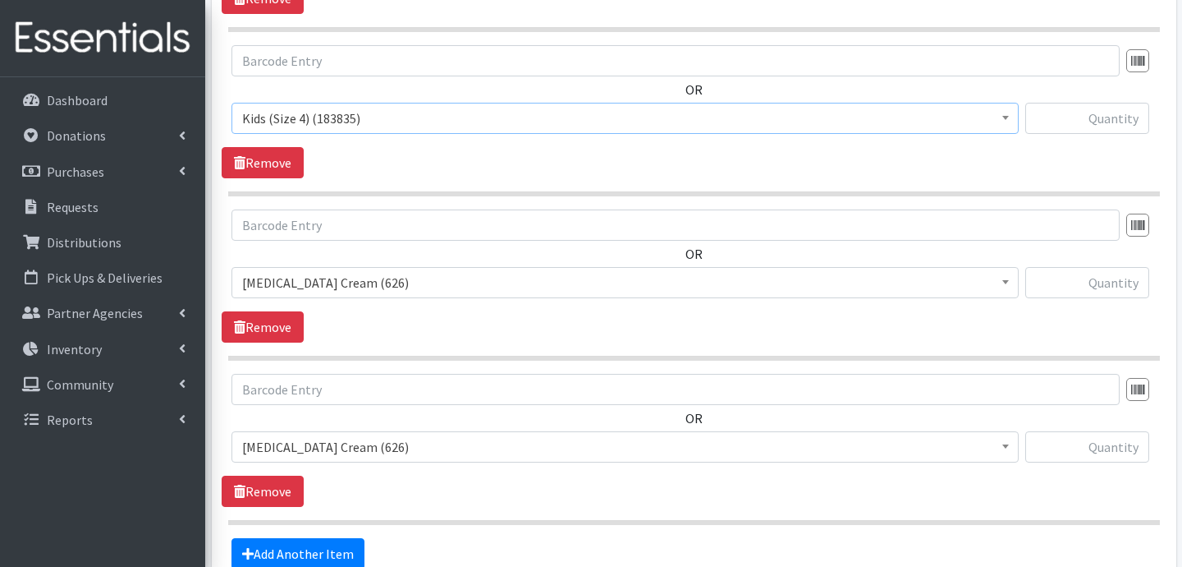
click at [434, 290] on span "Diaper Rash Cream (626)" at bounding box center [625, 282] width 766 height 23
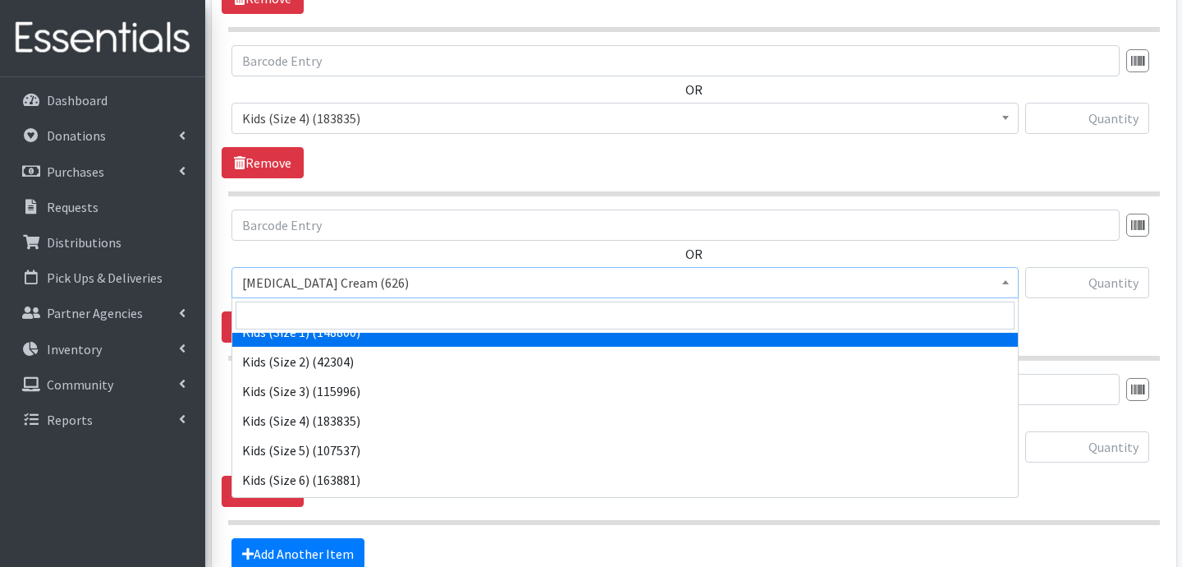
scroll to position [110, 0]
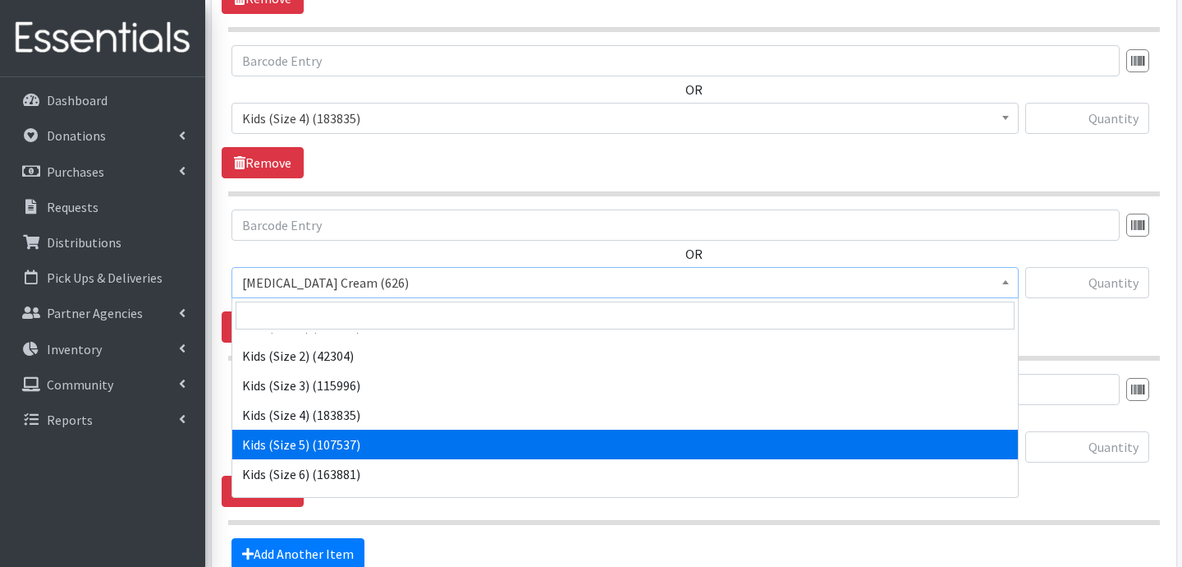
select select "3407"
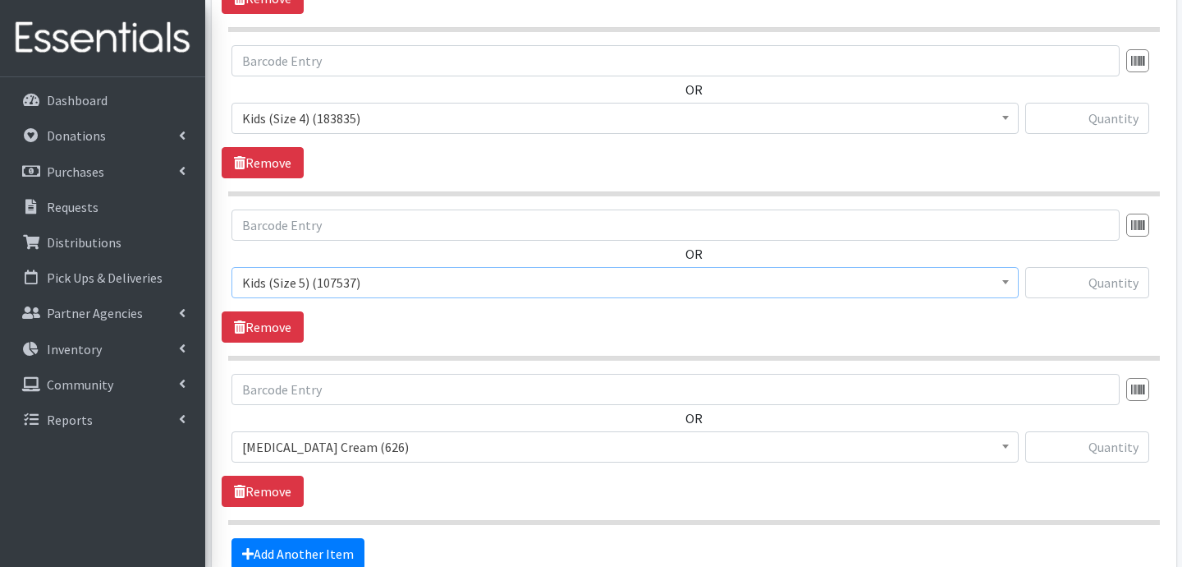
scroll to position [890, 0]
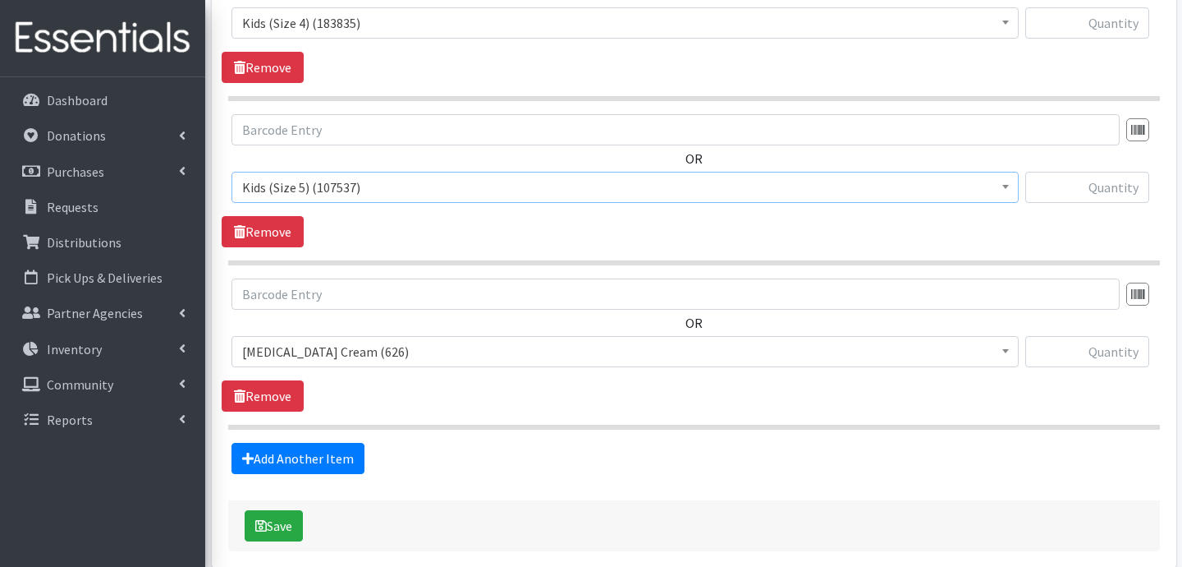
click at [432, 344] on span "Diaper Rash Cream (626)" at bounding box center [625, 351] width 766 height 23
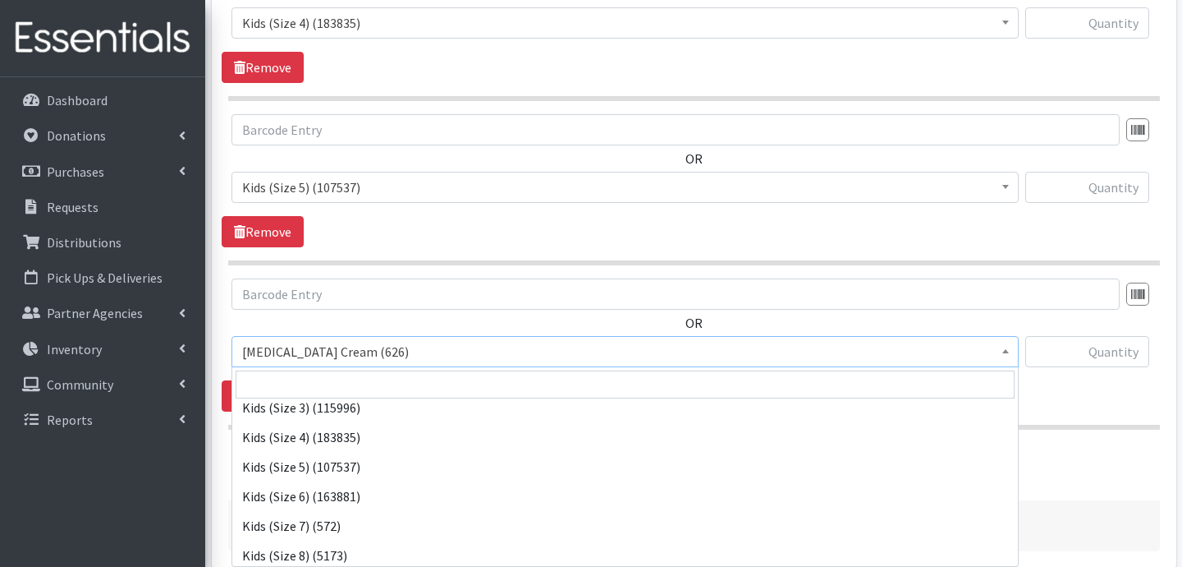
scroll to position [158, 0]
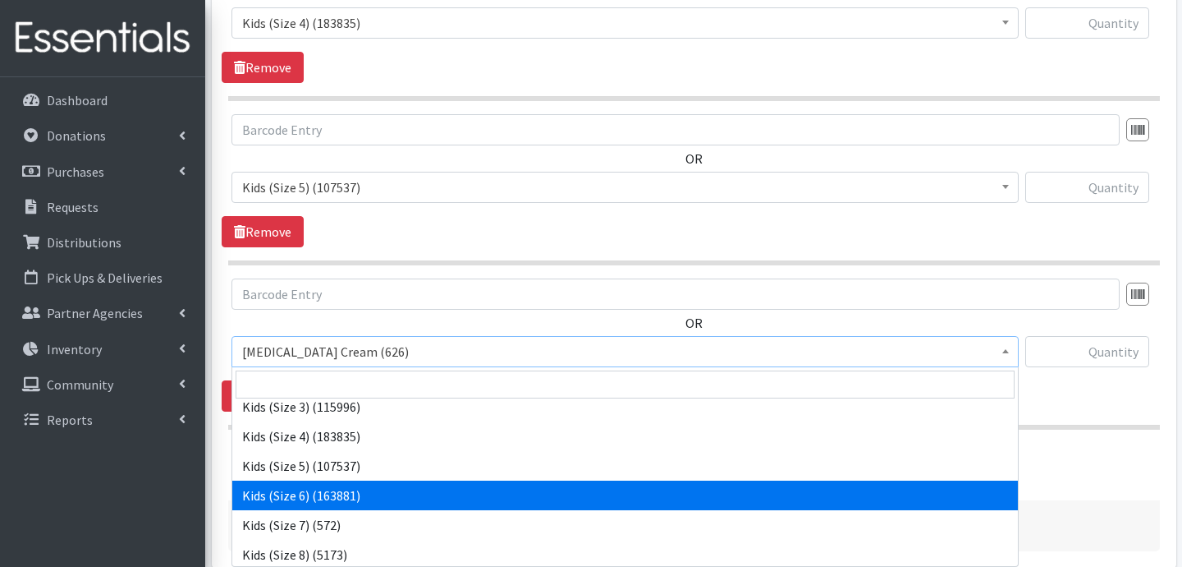
select select "3419"
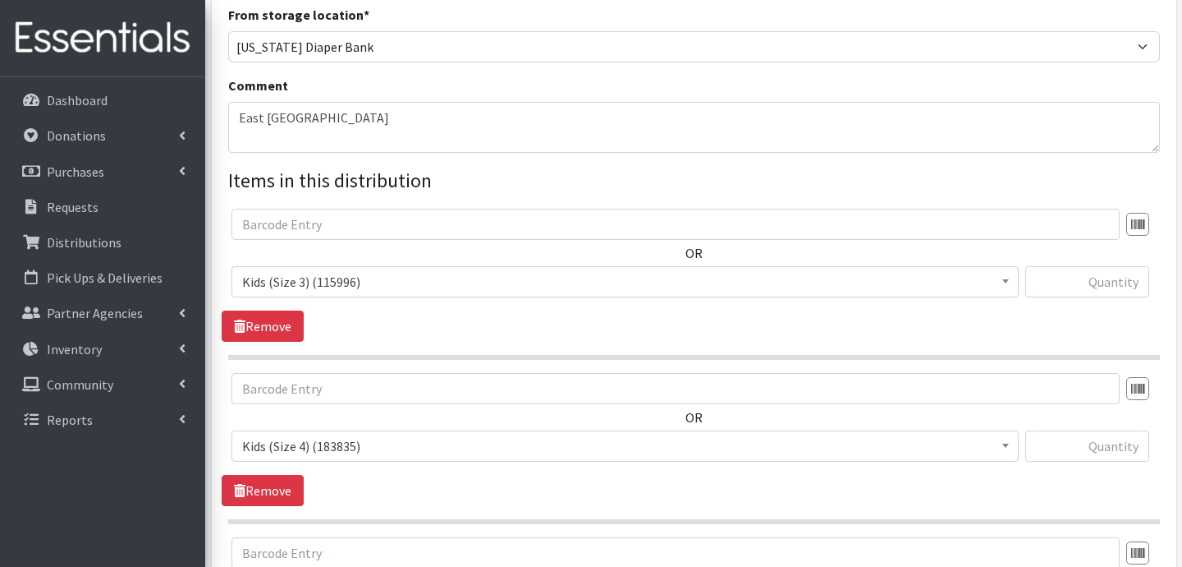
scroll to position [466, 0]
click at [1106, 282] on input "text" at bounding box center [1088, 283] width 124 height 31
type input "1800"
click at [1101, 456] on input "text" at bounding box center [1088, 447] width 124 height 31
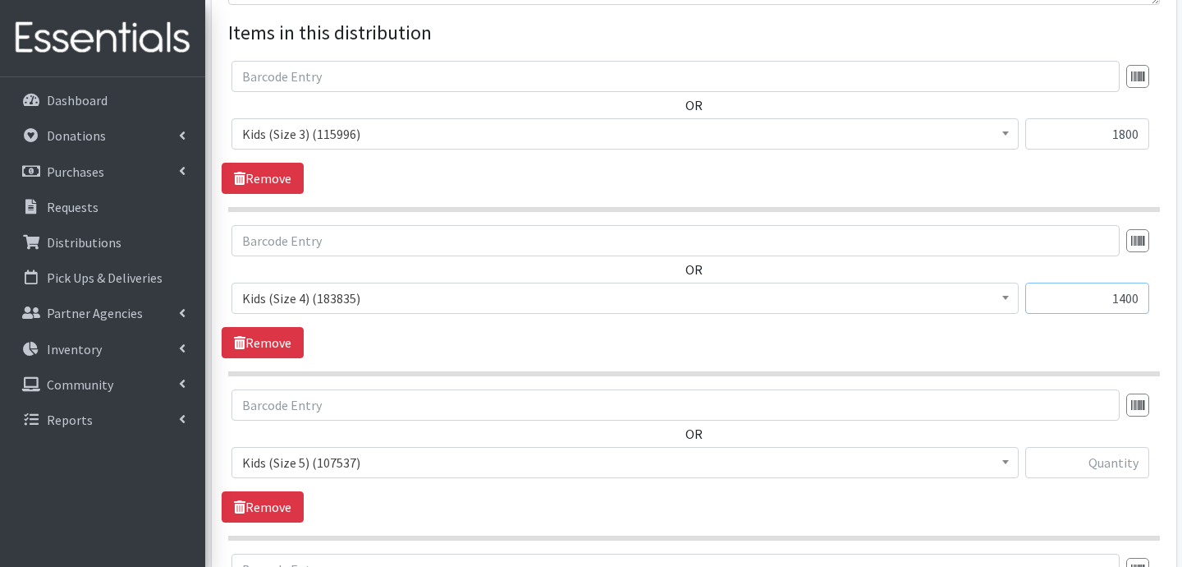
scroll to position [625, 0]
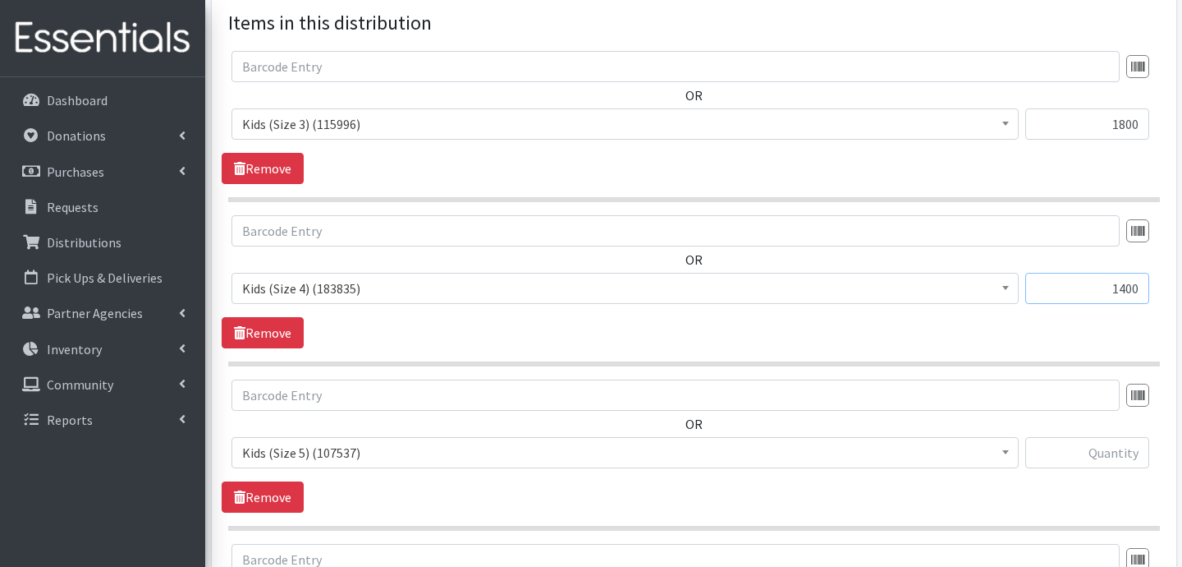
type input "1400"
click at [1085, 446] on input "text" at bounding box center [1088, 452] width 124 height 31
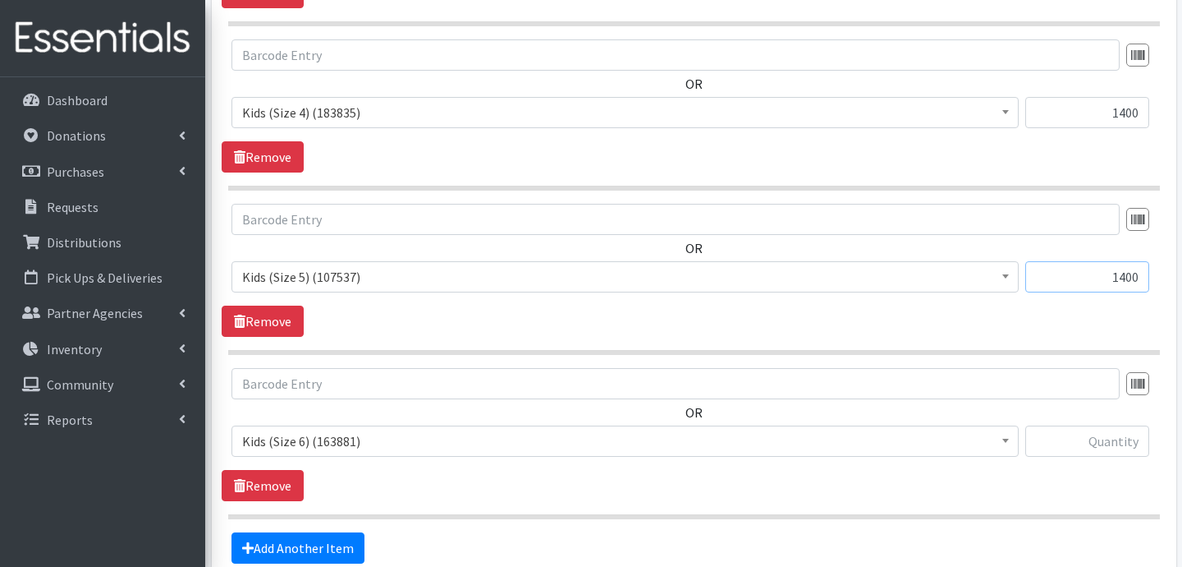
scroll to position [808, 0]
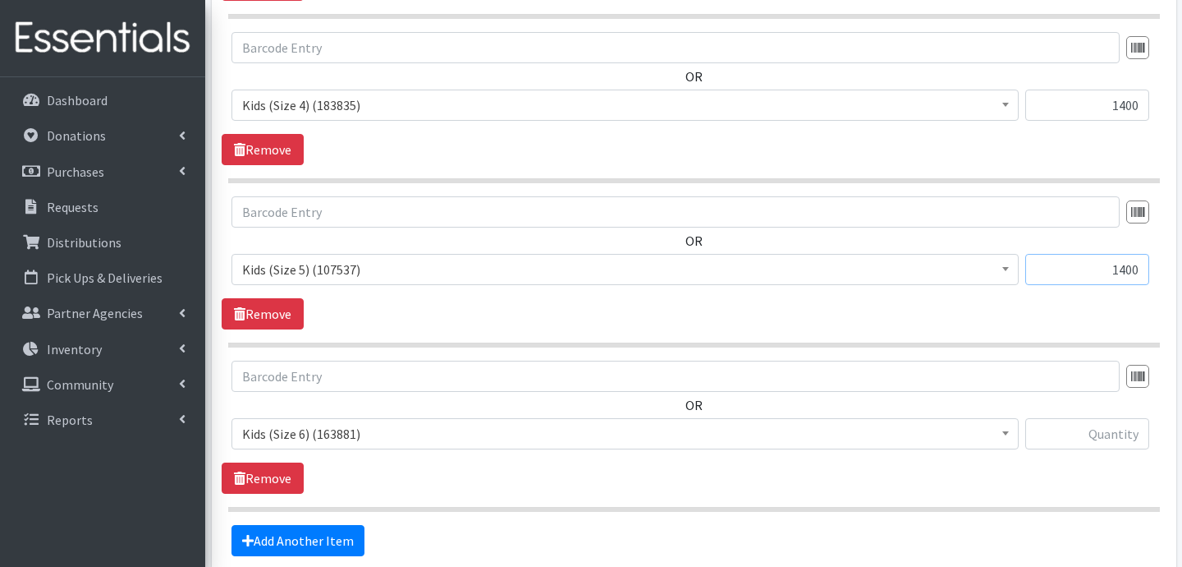
type input "1400"
click at [1068, 438] on input "text" at bounding box center [1088, 433] width 124 height 31
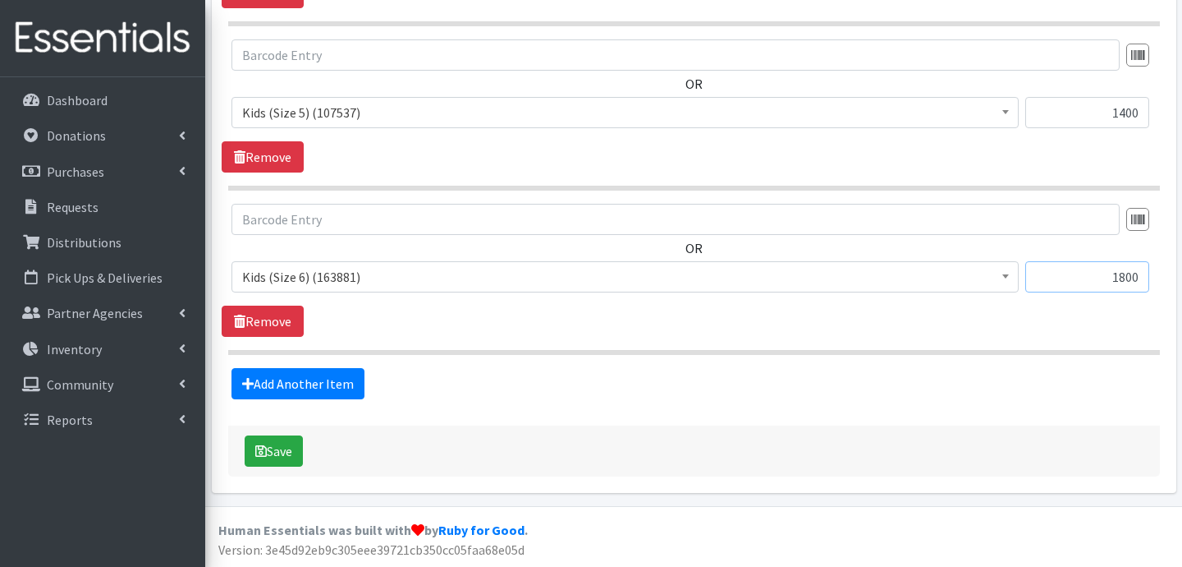
type input "1800"
click at [306, 442] on div "Save" at bounding box center [694, 450] width 932 height 51
click at [298, 443] on button "Save" at bounding box center [274, 450] width 58 height 31
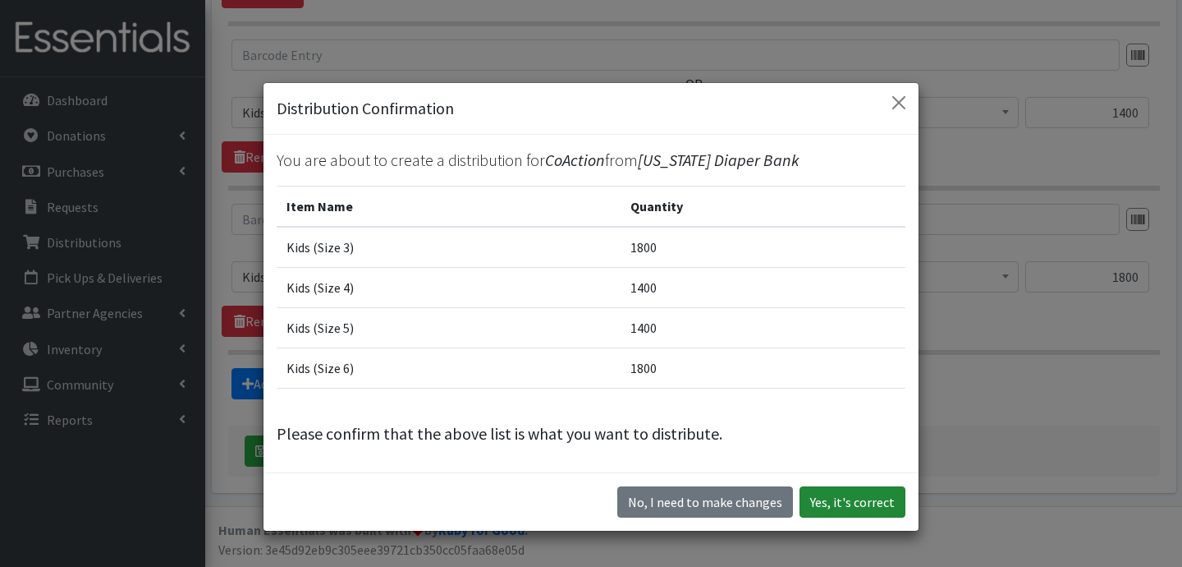
click at [871, 502] on button "Yes, it's correct" at bounding box center [853, 501] width 106 height 31
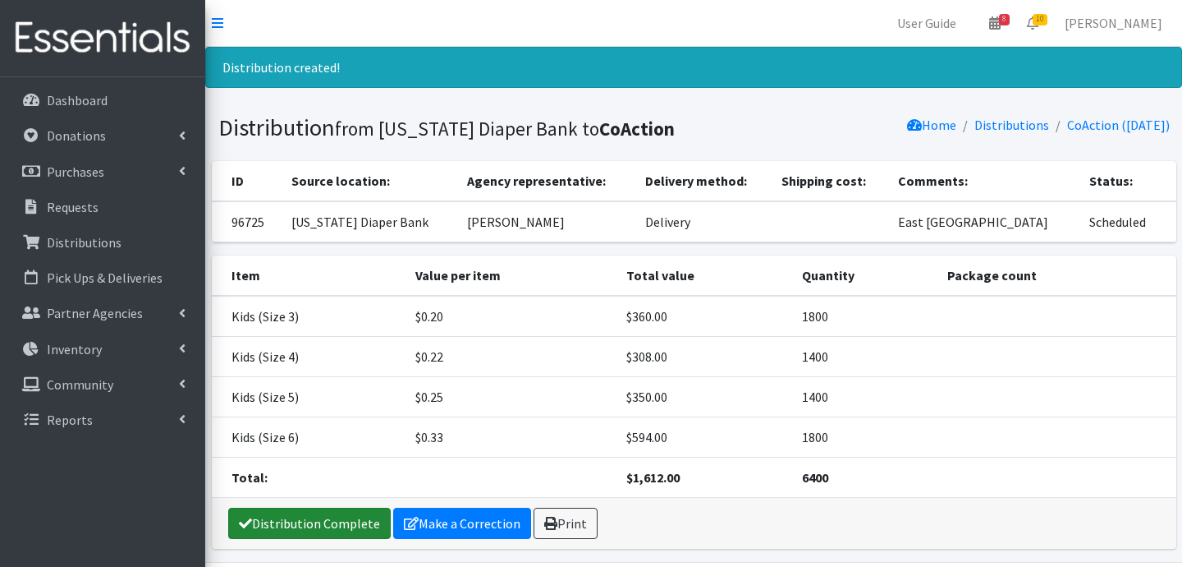
click at [334, 517] on link "Distribution Complete" at bounding box center [309, 522] width 163 height 31
